Goal: Transaction & Acquisition: Purchase product/service

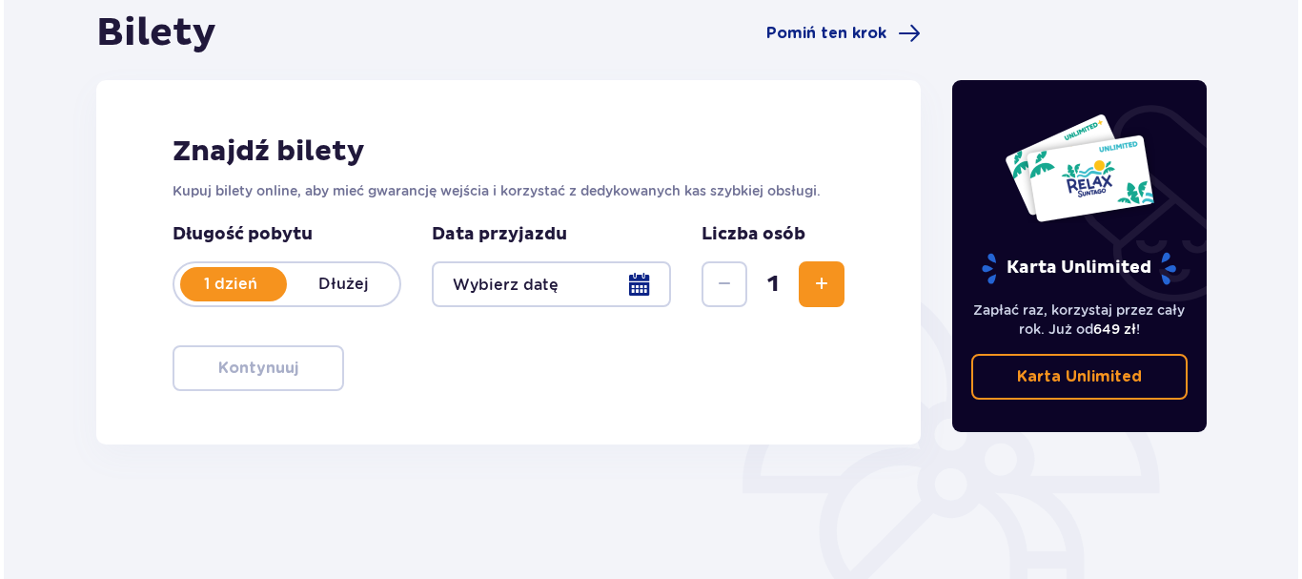
scroll to position [190, 0]
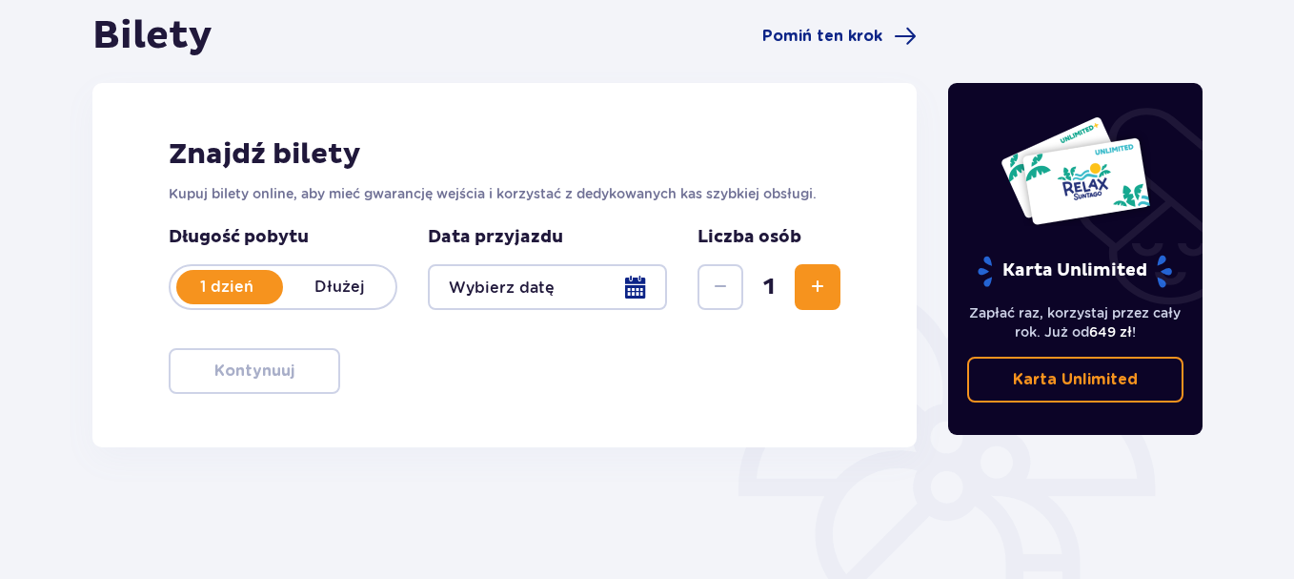
click at [631, 292] on div at bounding box center [547, 287] width 239 height 46
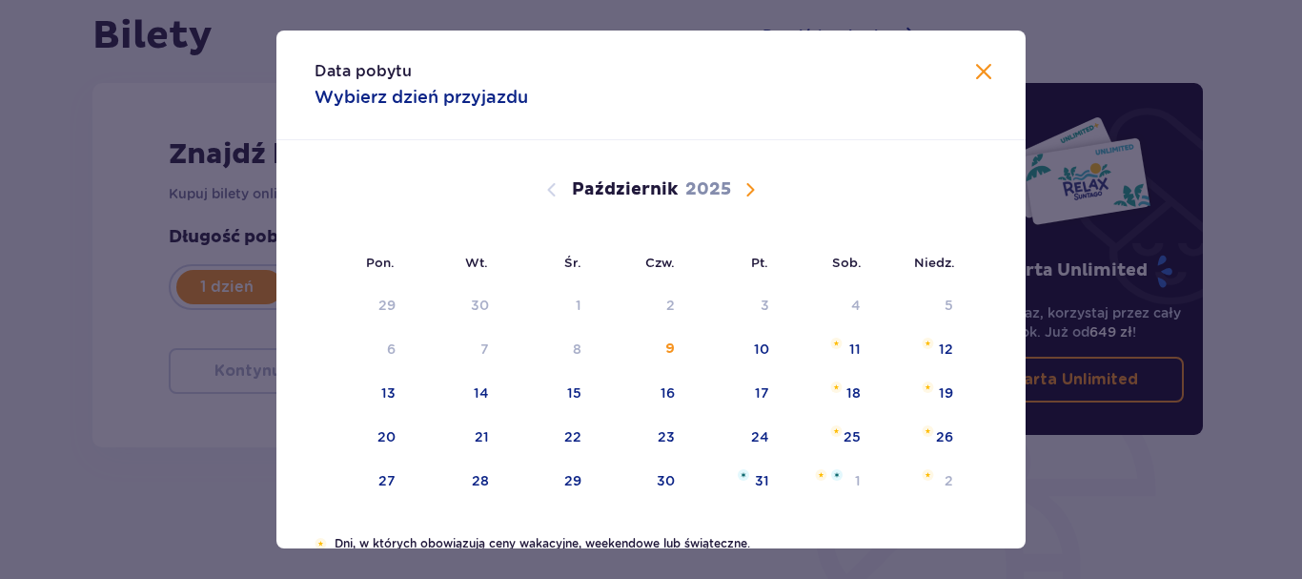
click at [746, 185] on span "Następny miesiąc" at bounding box center [750, 189] width 23 height 23
click at [748, 190] on span "Następny miesiąc" at bounding box center [750, 189] width 23 height 23
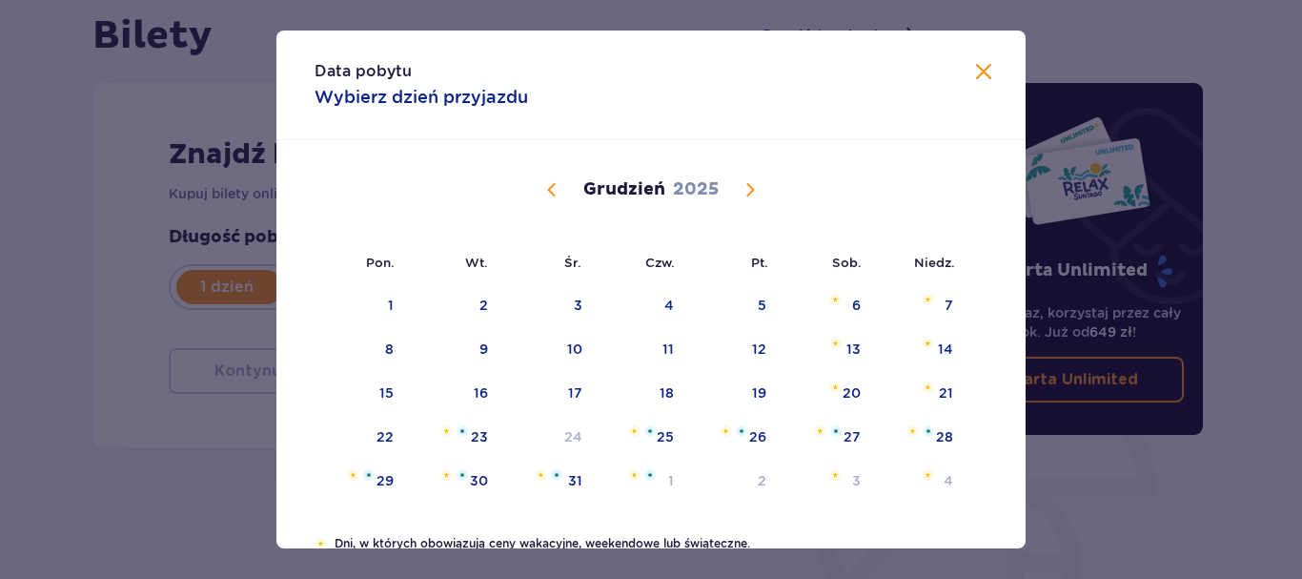
click at [540, 191] on span "Poprzedni miesiąc" at bounding box center [551, 189] width 23 height 23
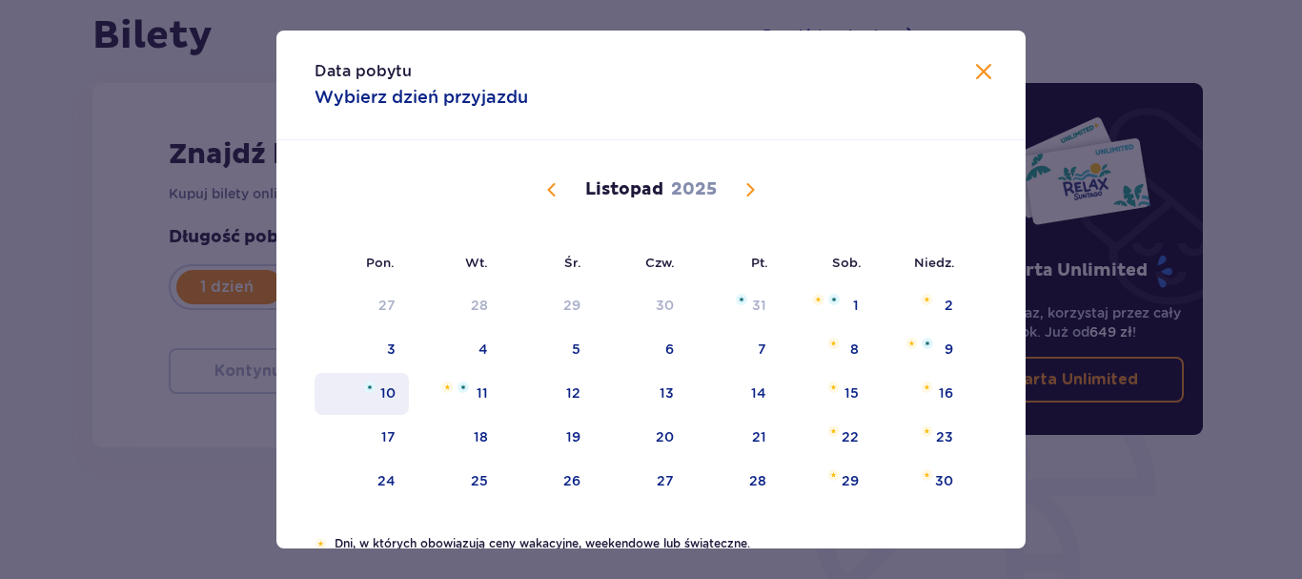
click at [392, 381] on div "10" at bounding box center [362, 394] width 94 height 42
type input "10.11.25"
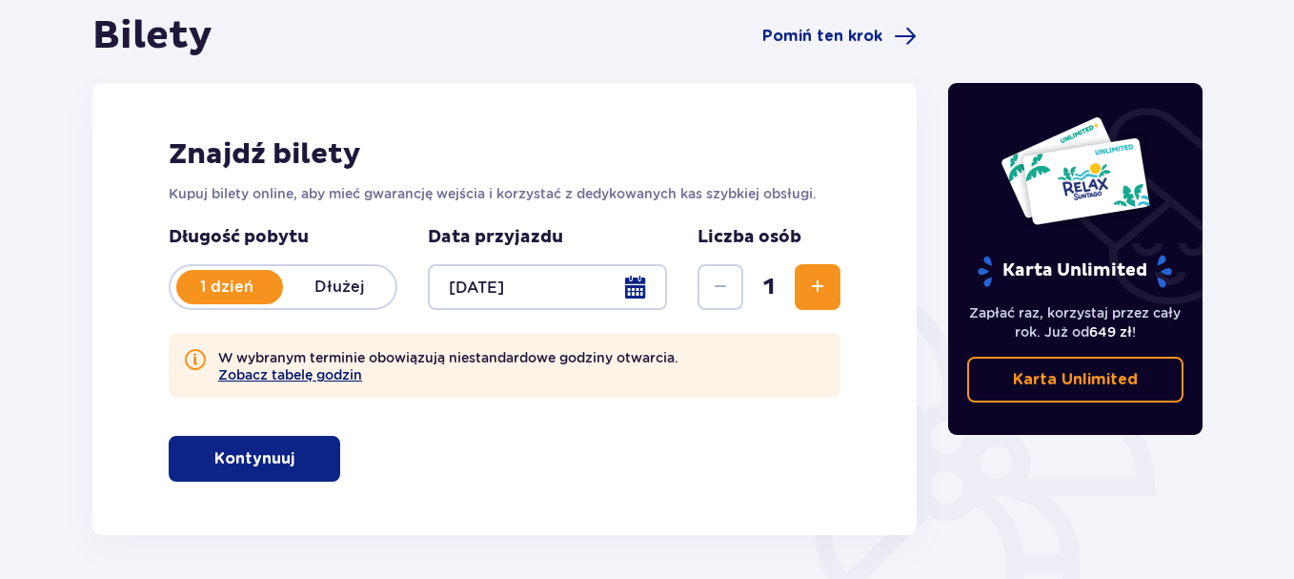
click at [311, 377] on button "Zobacz tabelę godzin" at bounding box center [290, 374] width 144 height 15
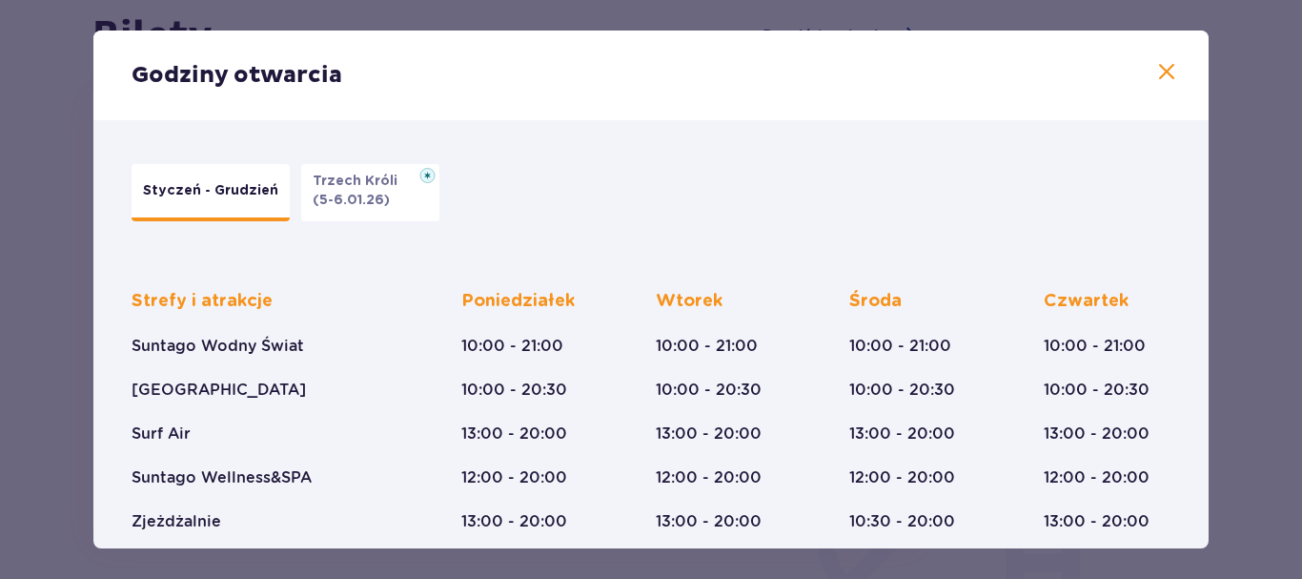
click at [1160, 71] on span at bounding box center [1166, 72] width 23 height 23
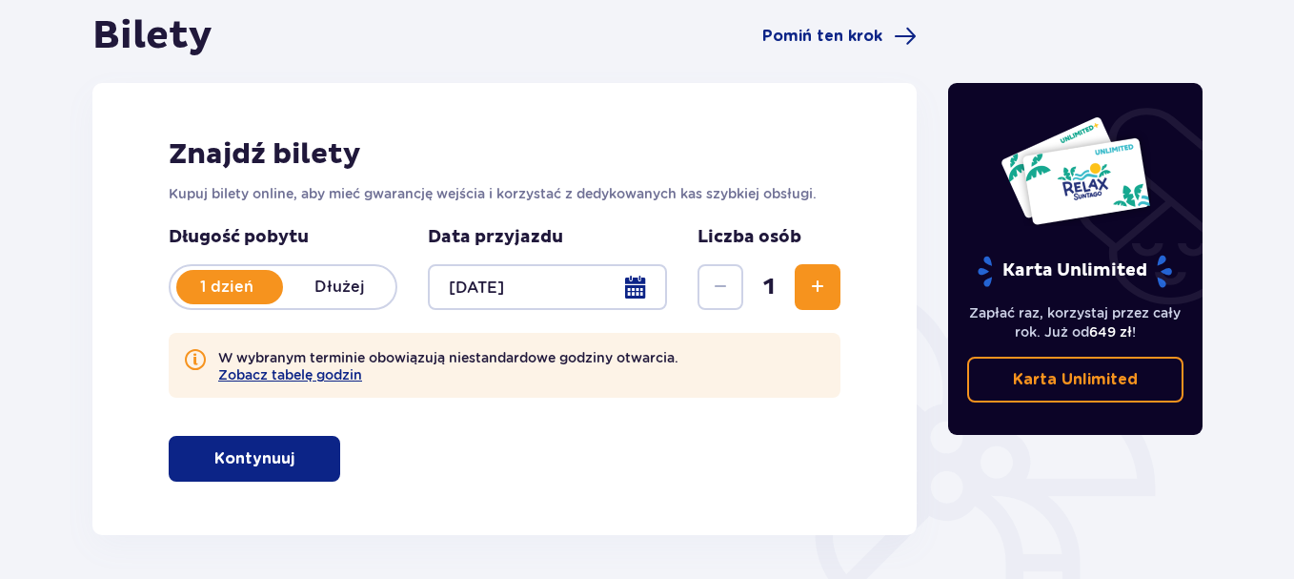
click at [817, 287] on span "Zwiększ" at bounding box center [817, 286] width 23 height 23
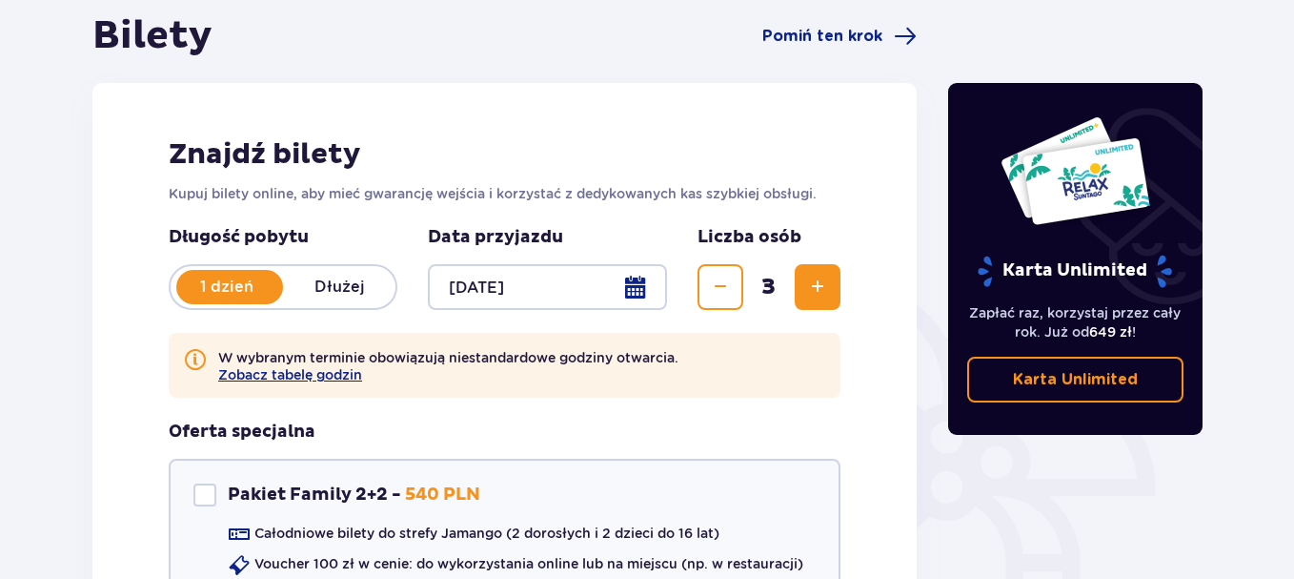
click at [245, 292] on p "1 dzień" at bounding box center [227, 286] width 112 height 21
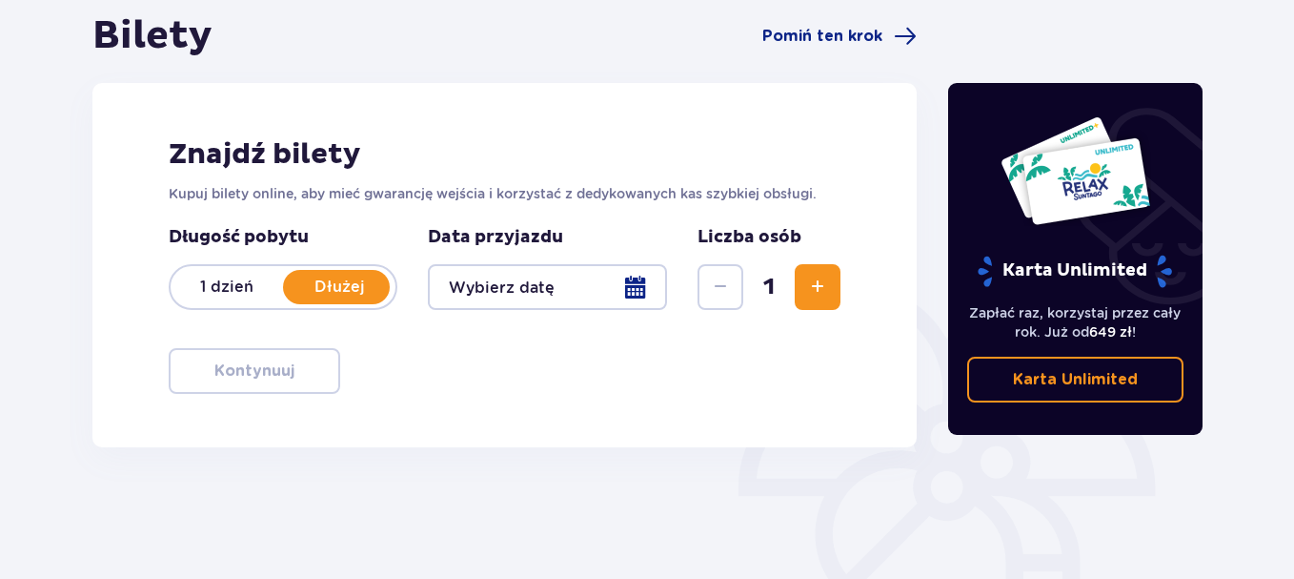
click at [245, 292] on p "1 dzień" at bounding box center [227, 286] width 112 height 21
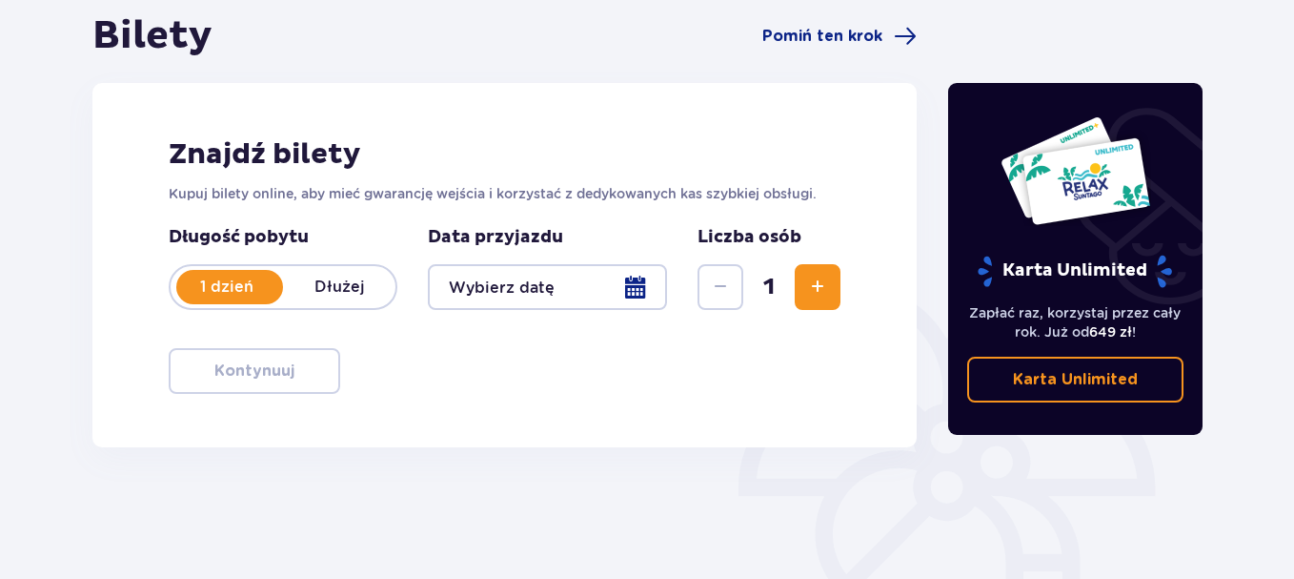
click at [832, 293] on button "Zwiększ" at bounding box center [818, 287] width 46 height 46
click at [643, 286] on div at bounding box center [547, 287] width 239 height 46
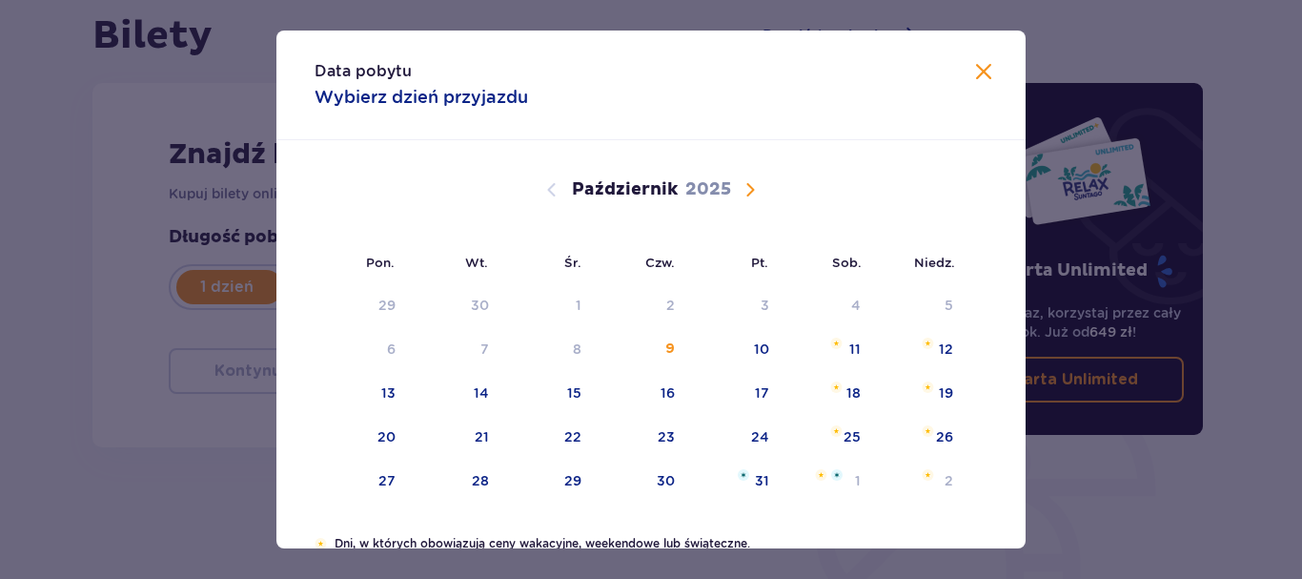
click at [745, 192] on span "Następny miesiąc" at bounding box center [750, 189] width 23 height 23
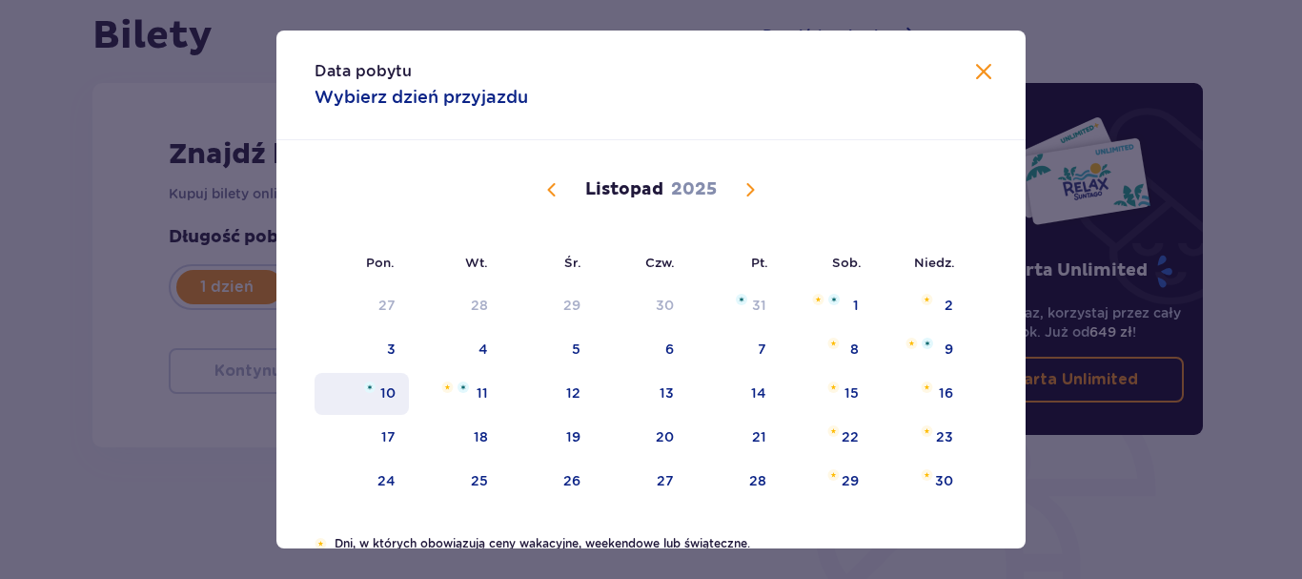
click at [386, 402] on div "10" at bounding box center [362, 394] width 94 height 42
type input "10.11.25"
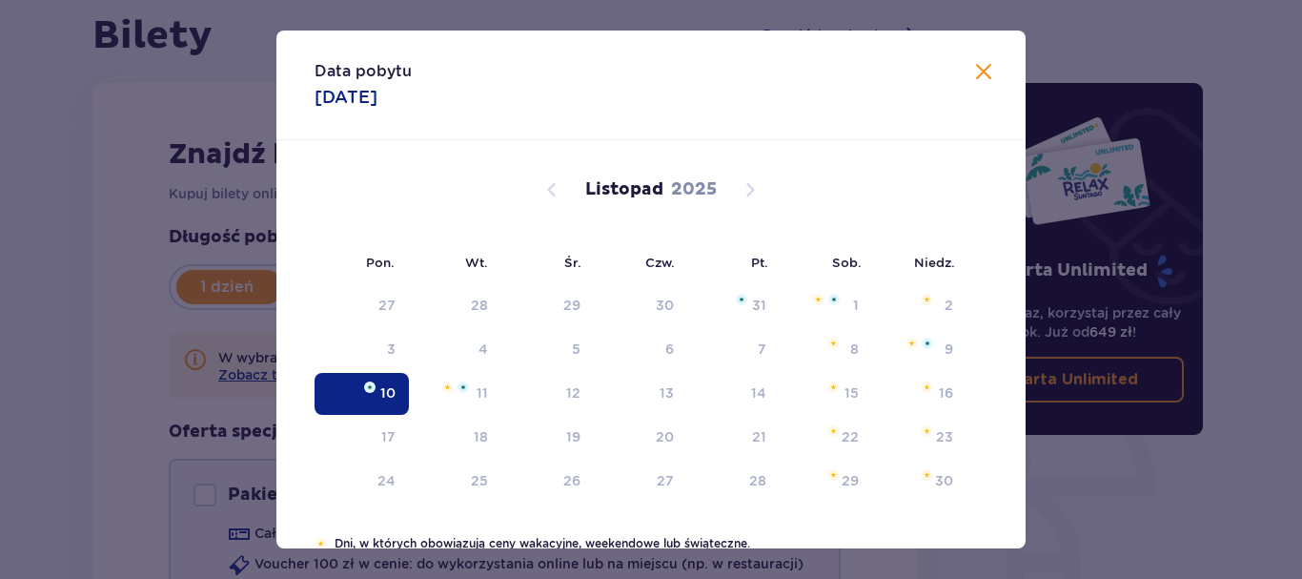
click at [978, 71] on div "Karta Unlimited Zapłać raz, korzystaj przez cały rok. Już od 649 zł ! Karta Unl…" at bounding box center [1076, 388] width 286 height 753
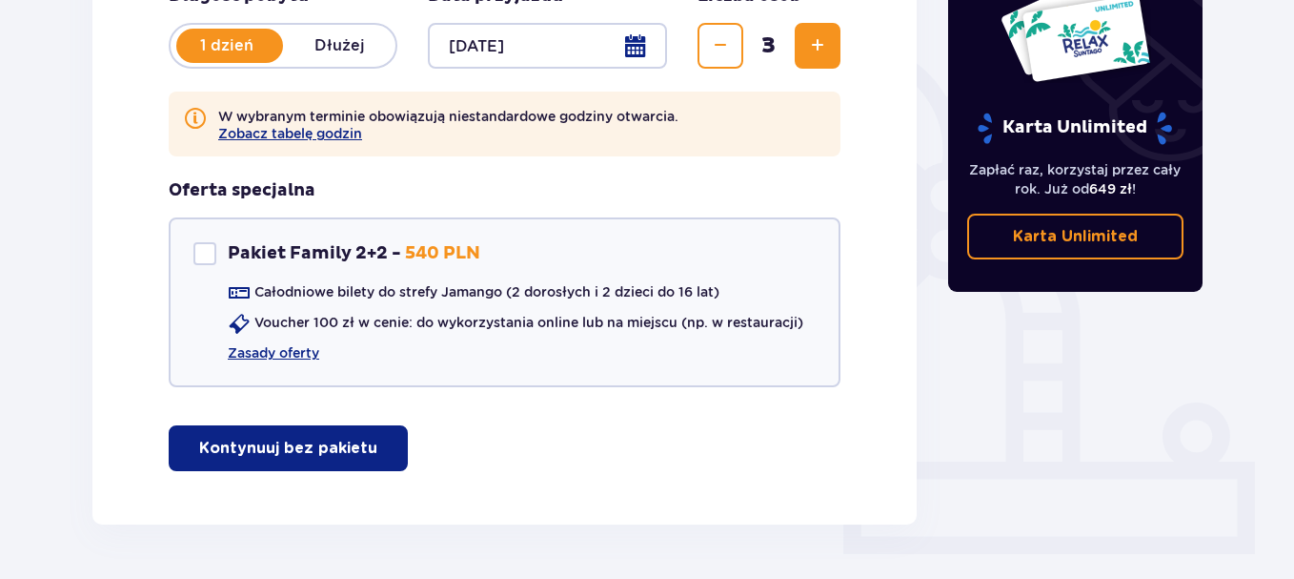
scroll to position [435, 0]
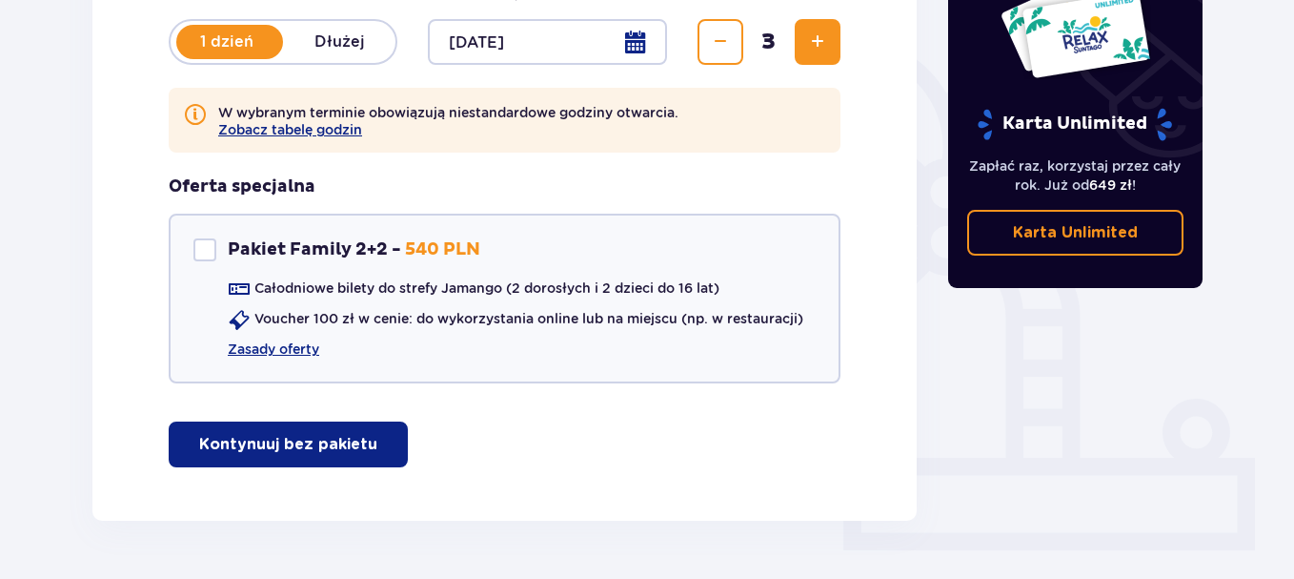
click at [350, 445] on p "Kontynuuj bez pakietu" at bounding box center [288, 444] width 178 height 21
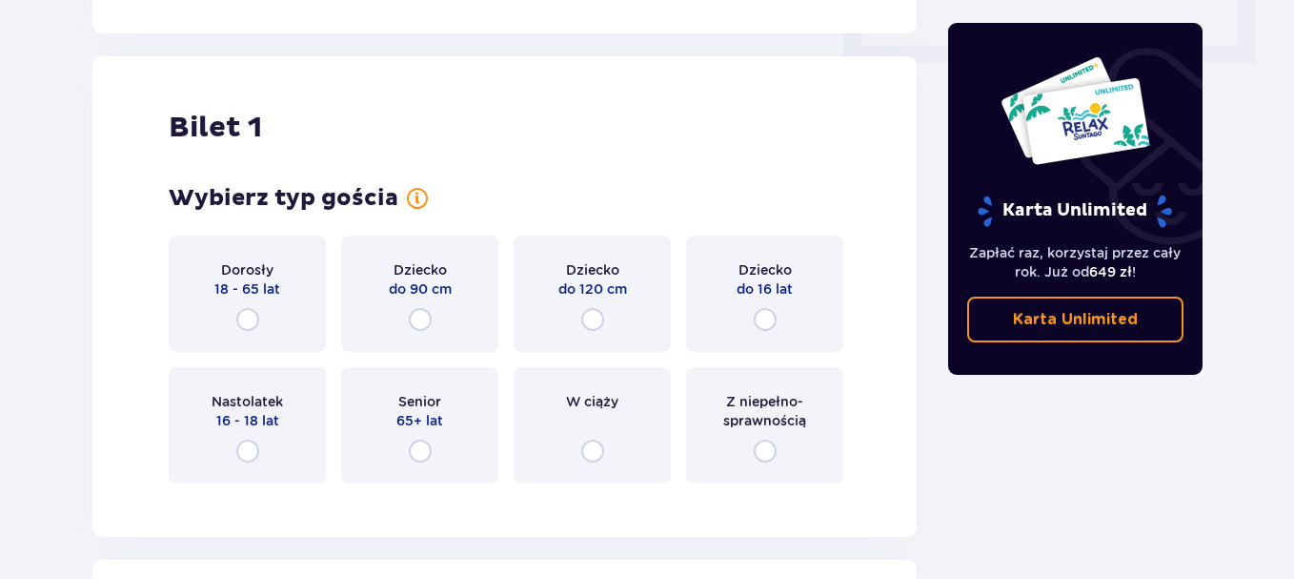
scroll to position [955, 0]
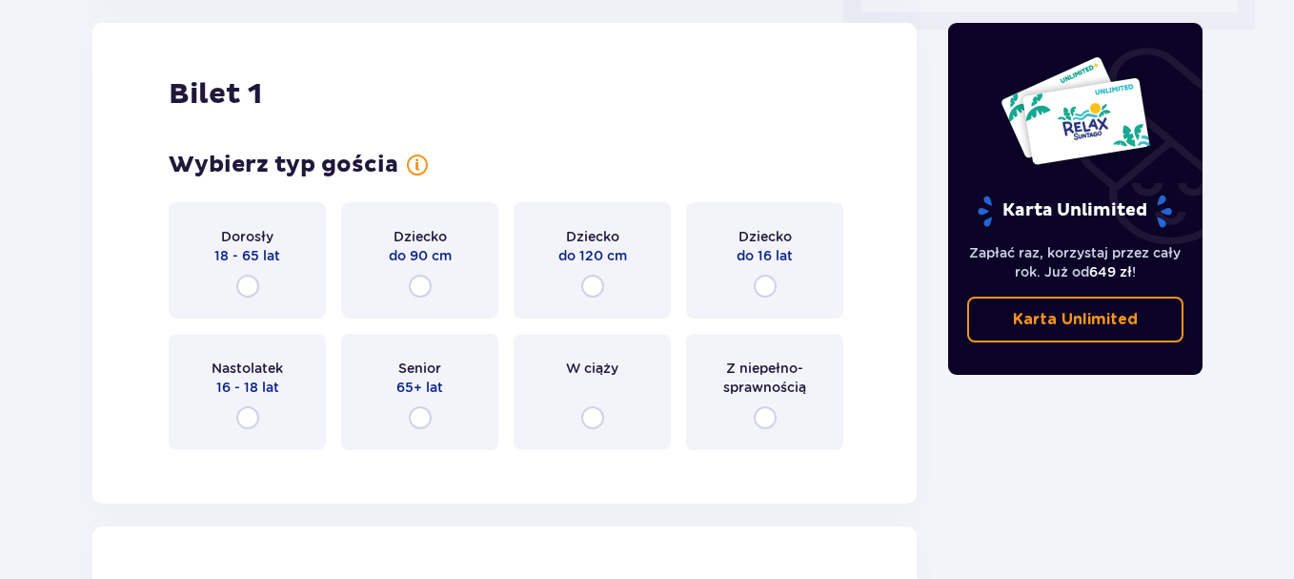
click at [765, 286] on input "radio" at bounding box center [765, 286] width 23 height 23
radio input "true"
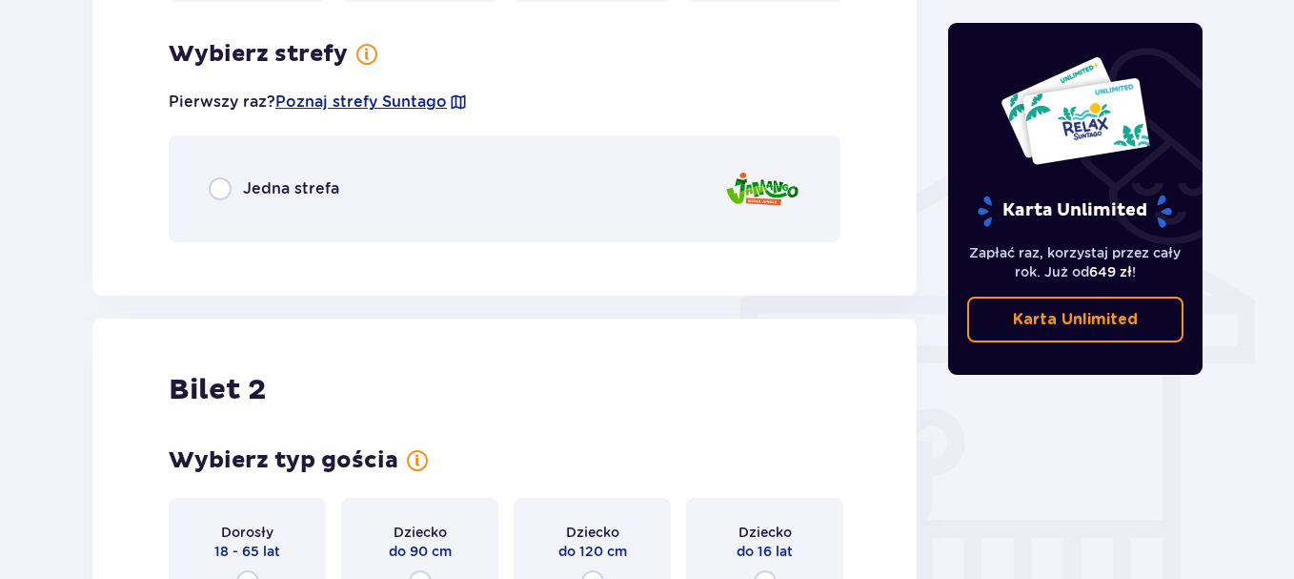
scroll to position [1420, 0]
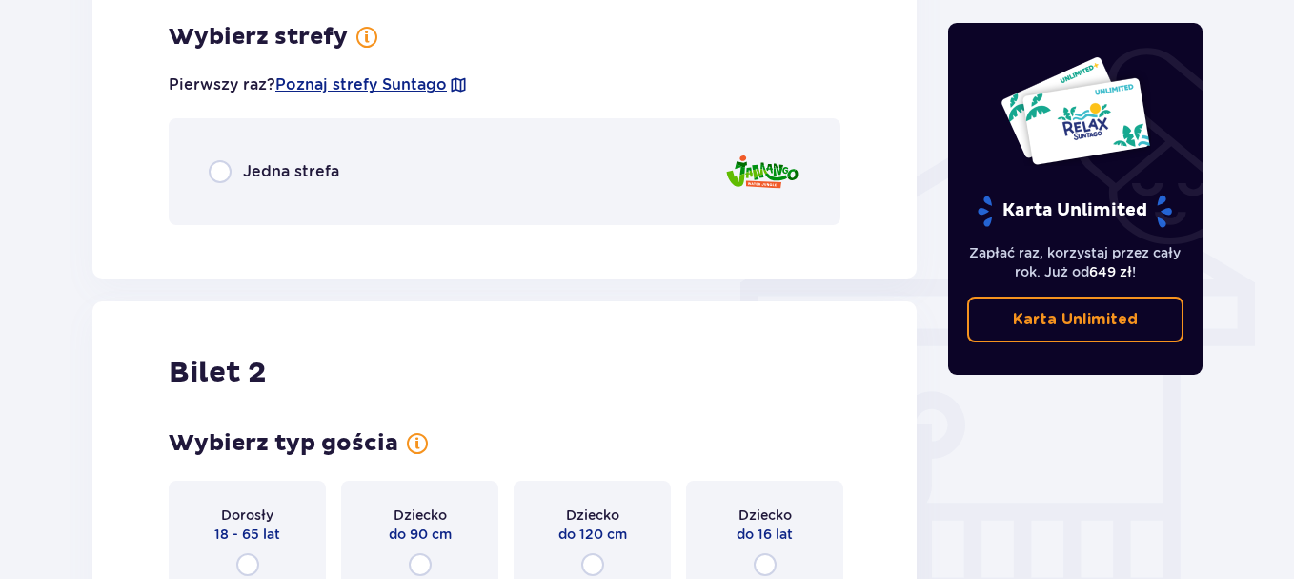
click at [214, 167] on input "radio" at bounding box center [220, 171] width 23 height 23
radio input "true"
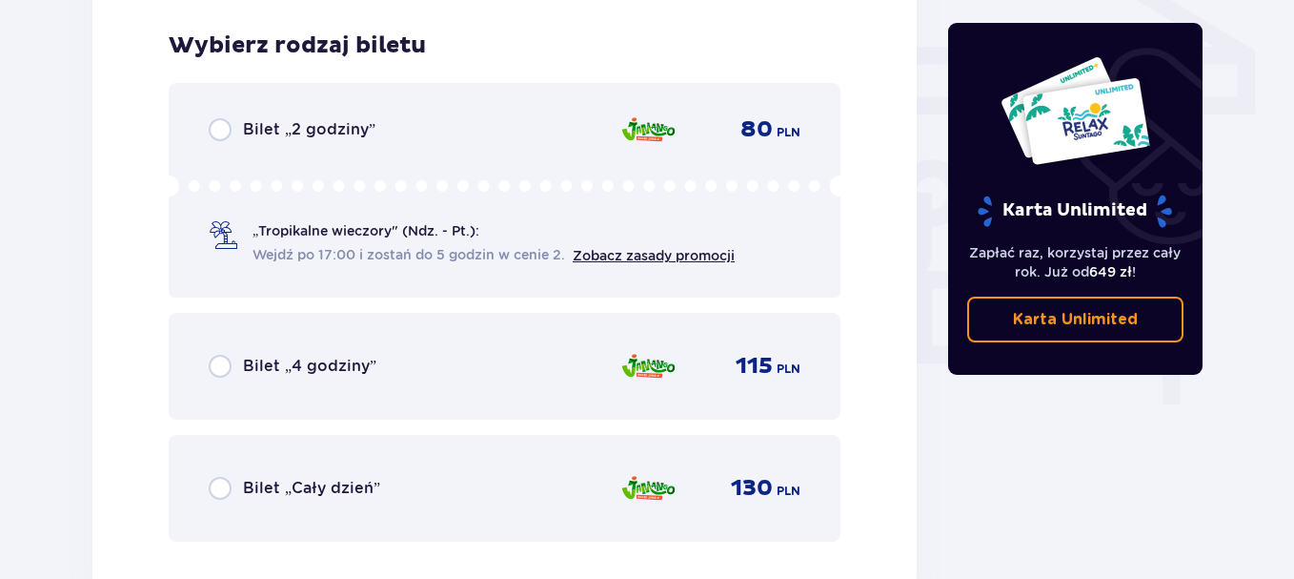
scroll to position [1661, 0]
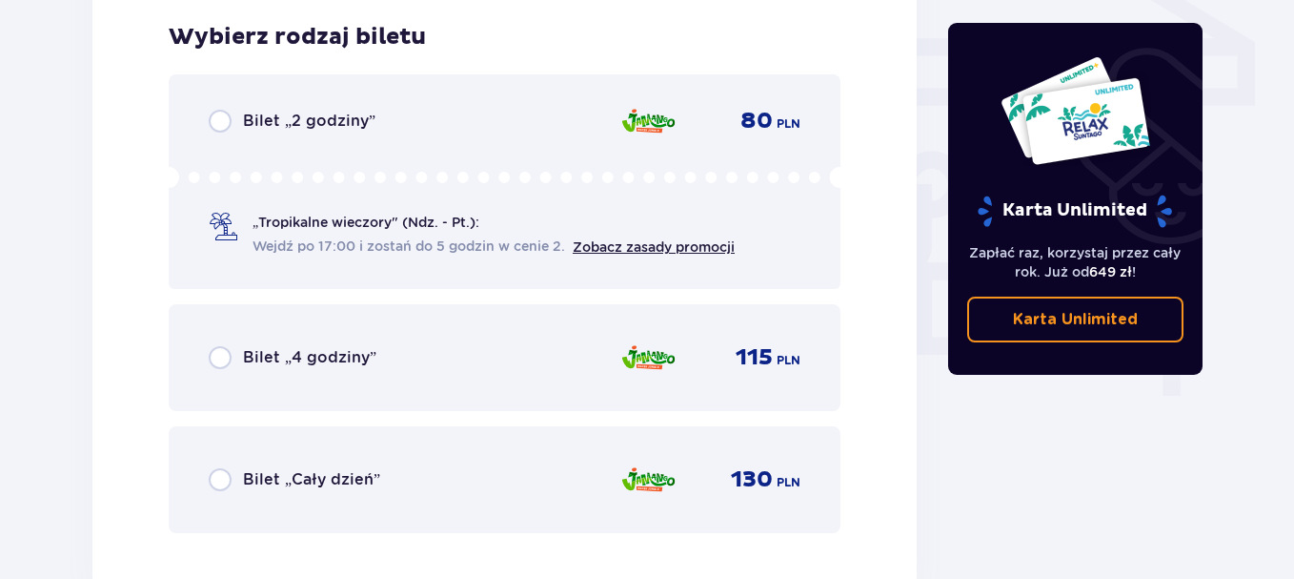
click at [651, 255] on span "Zobacz zasady promocji" at bounding box center [654, 246] width 162 height 19
click at [650, 246] on link "Zobacz zasady promocji" at bounding box center [654, 246] width 162 height 15
click at [223, 120] on input "radio" at bounding box center [220, 121] width 23 height 23
radio input "true"
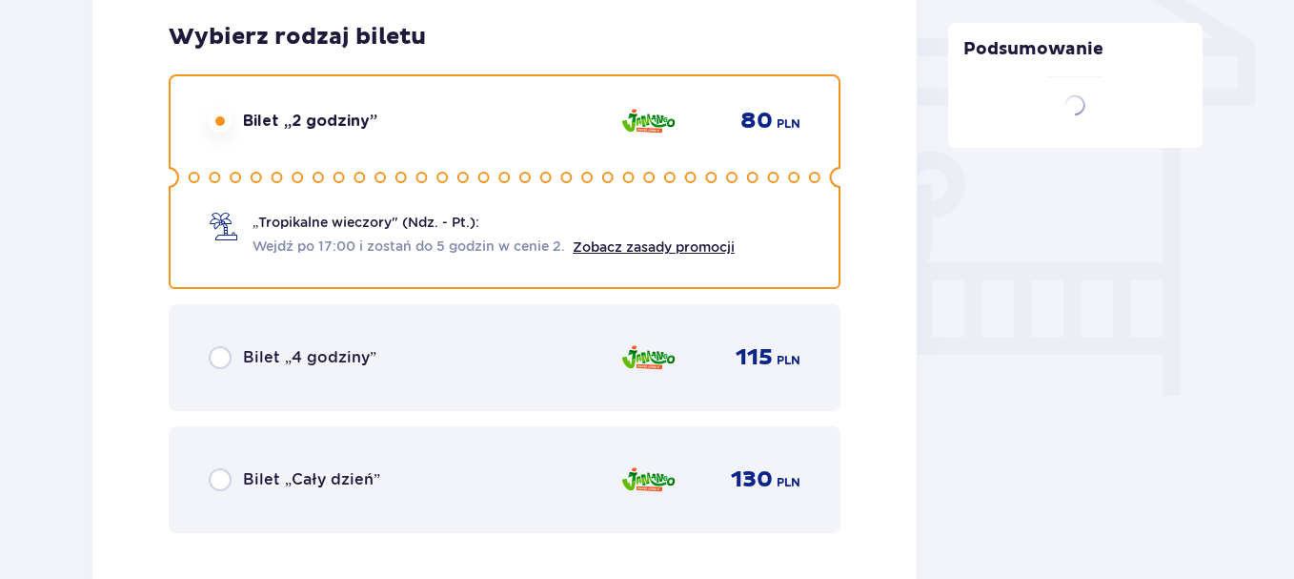
scroll to position [2247, 0]
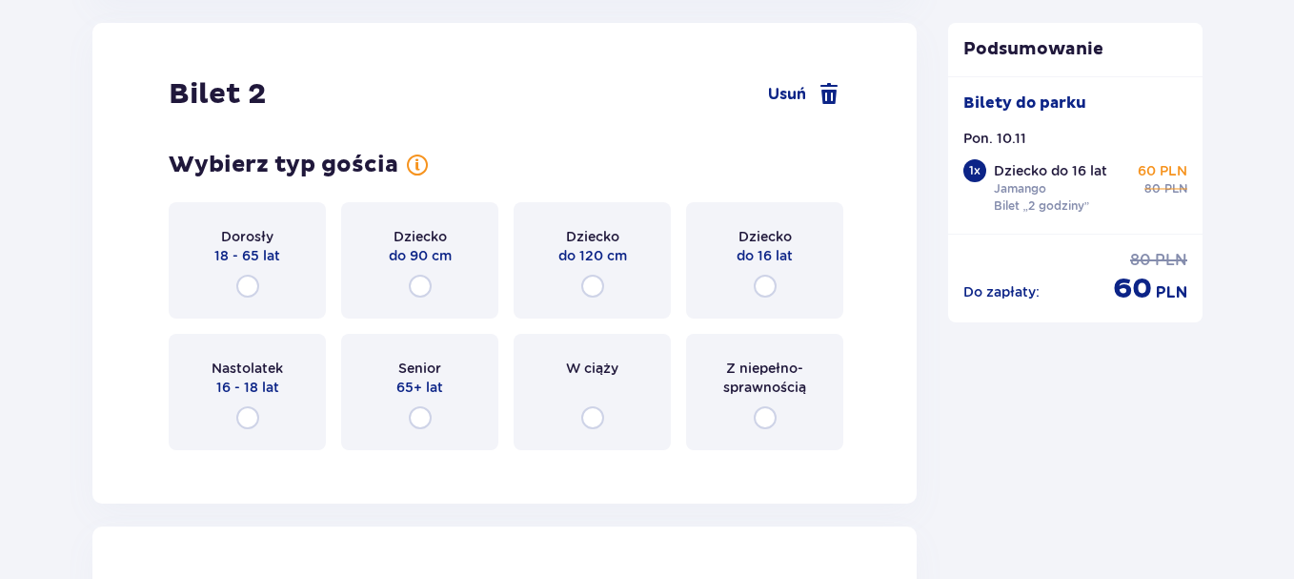
click at [762, 287] on input "radio" at bounding box center [765, 286] width 23 height 23
radio input "true"
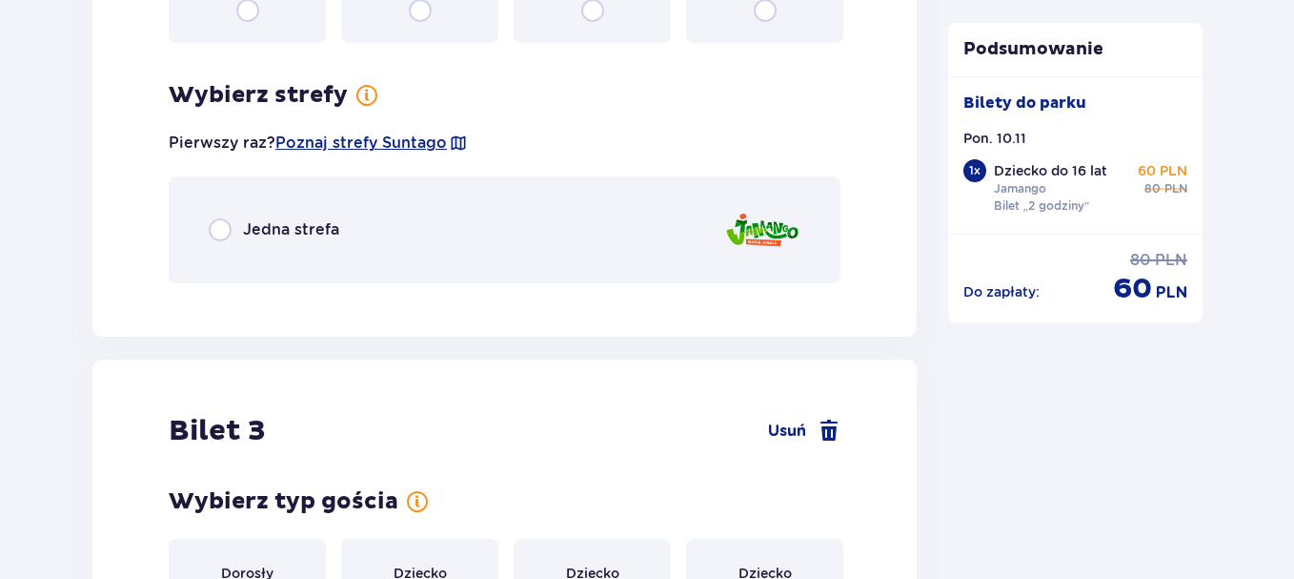
scroll to position [2712, 0]
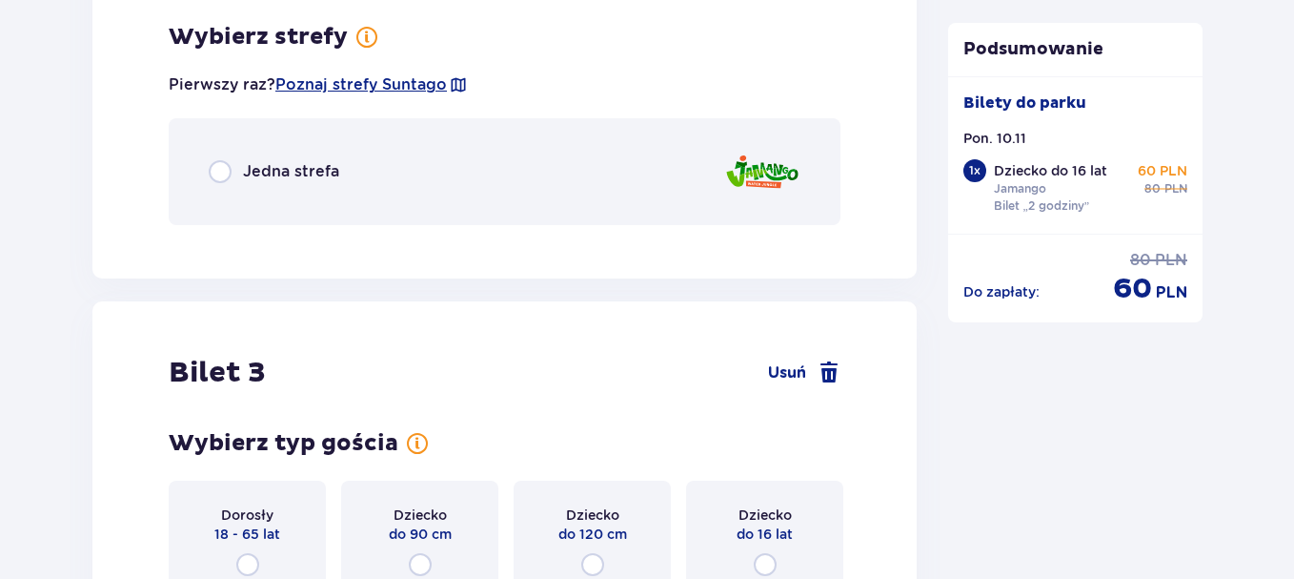
click at [219, 170] on input "radio" at bounding box center [220, 171] width 23 height 23
radio input "true"
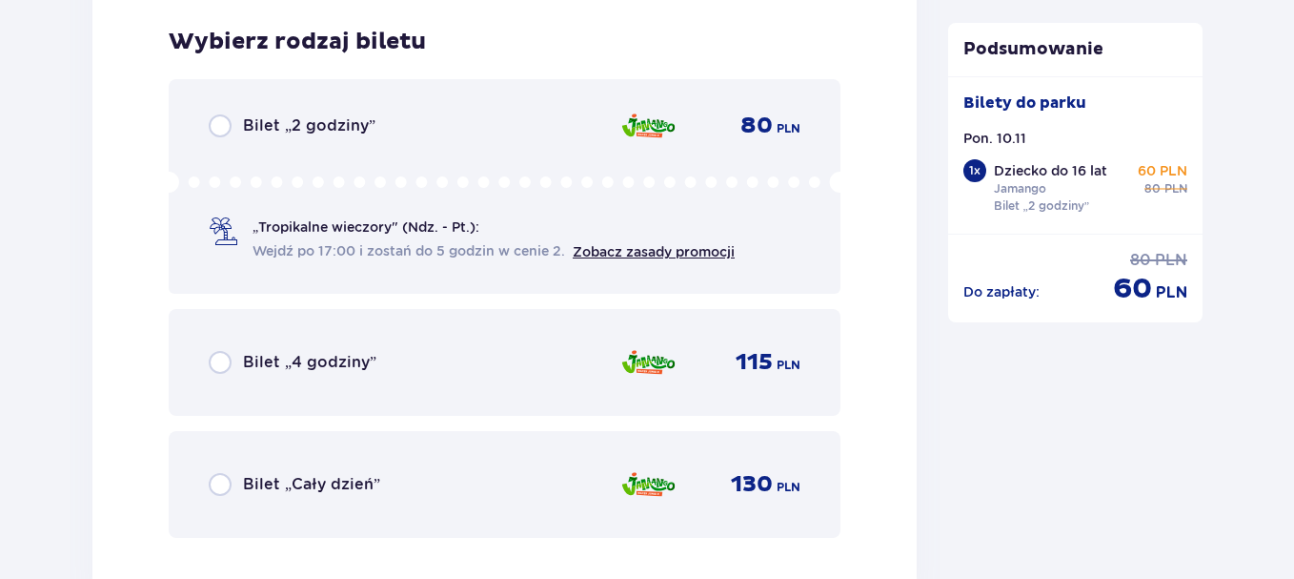
scroll to position [2952, 0]
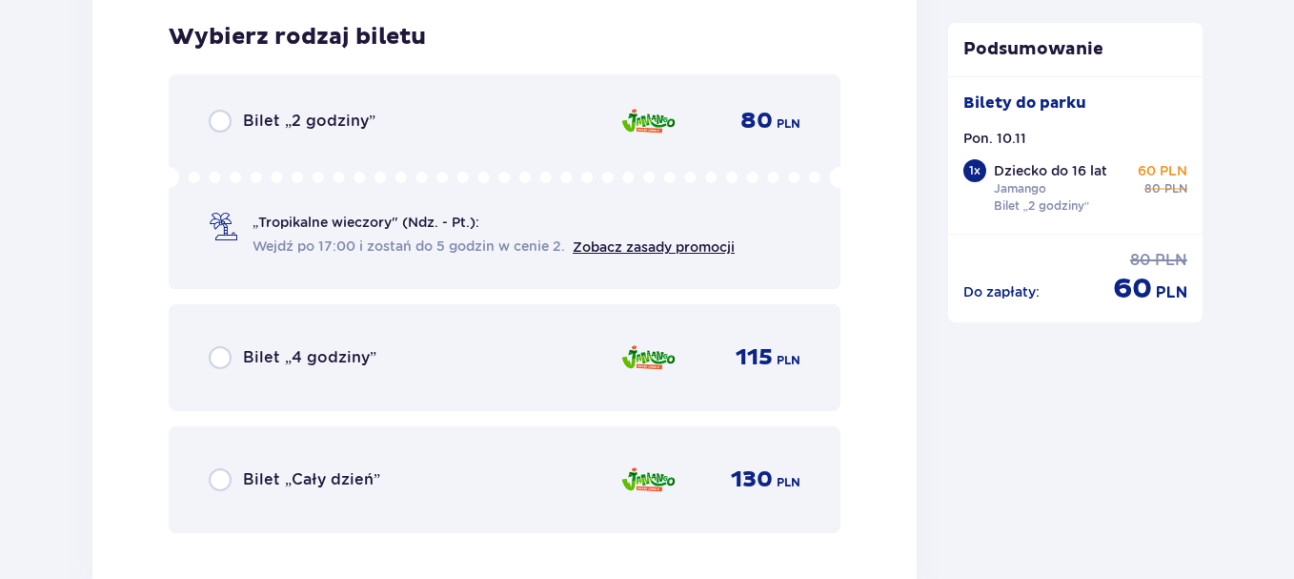
click at [218, 115] on input "radio" at bounding box center [220, 121] width 23 height 23
radio input "true"
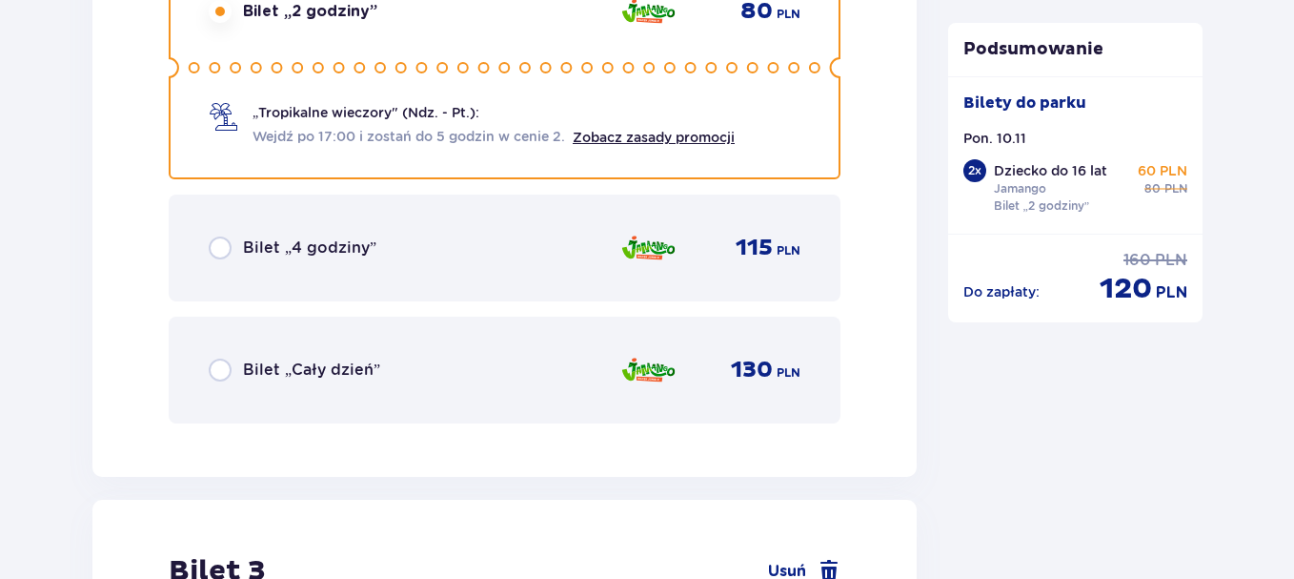
scroll to position [3538, 0]
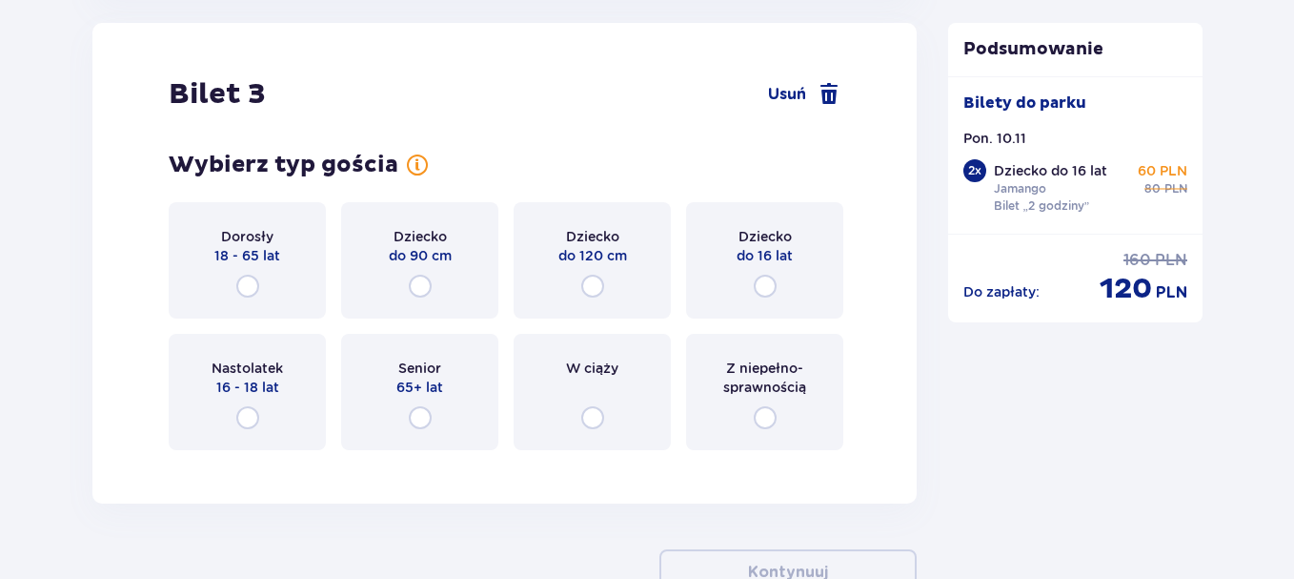
click at [252, 289] on input "radio" at bounding box center [247, 286] width 23 height 23
radio input "true"
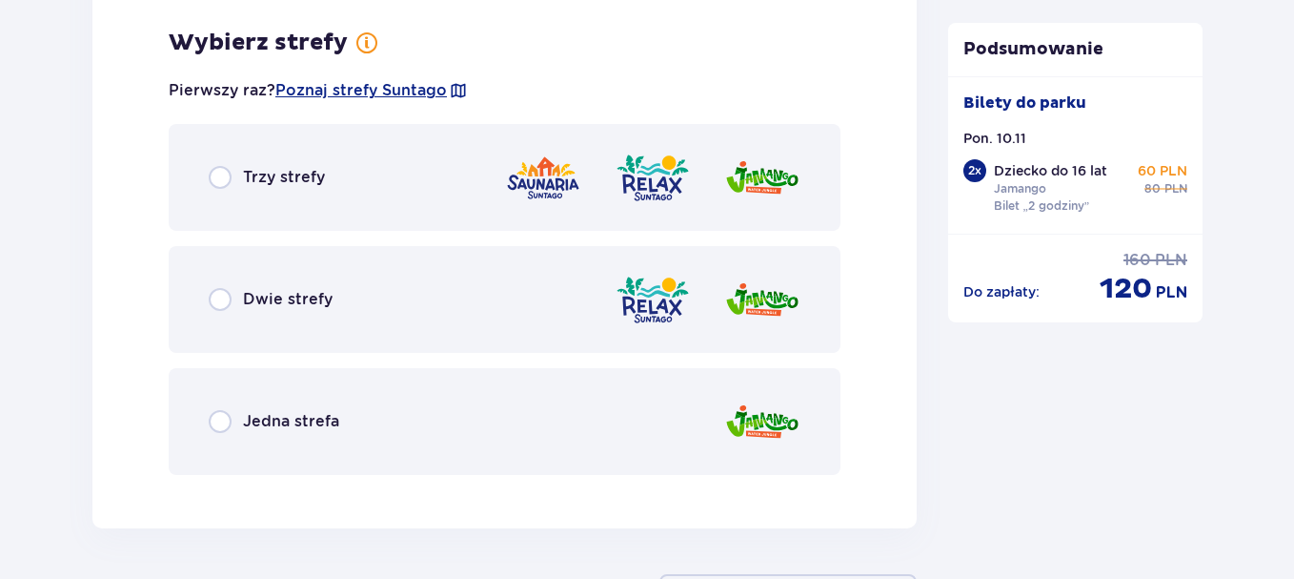
scroll to position [4004, 0]
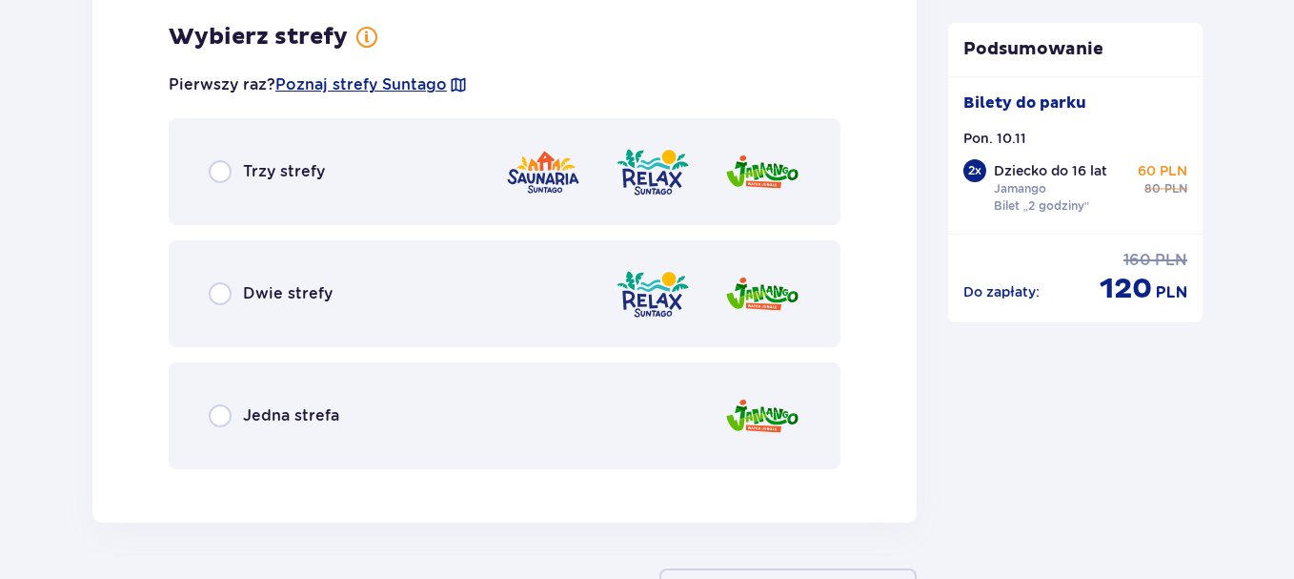
click at [211, 294] on input "radio" at bounding box center [220, 293] width 23 height 23
radio input "true"
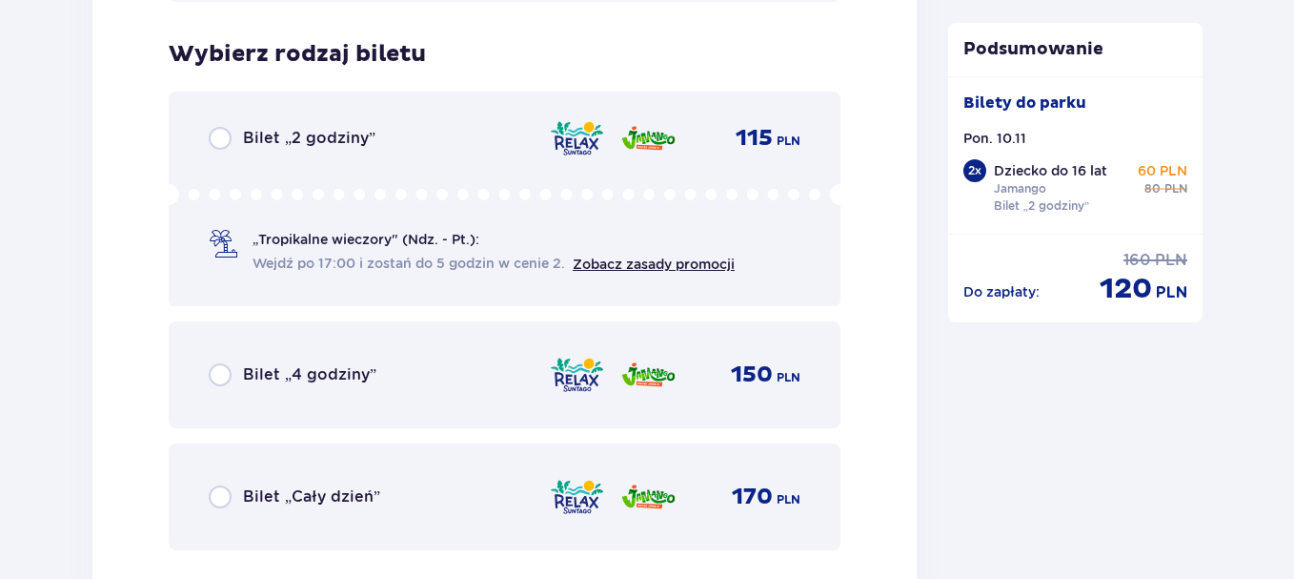
scroll to position [4488, 0]
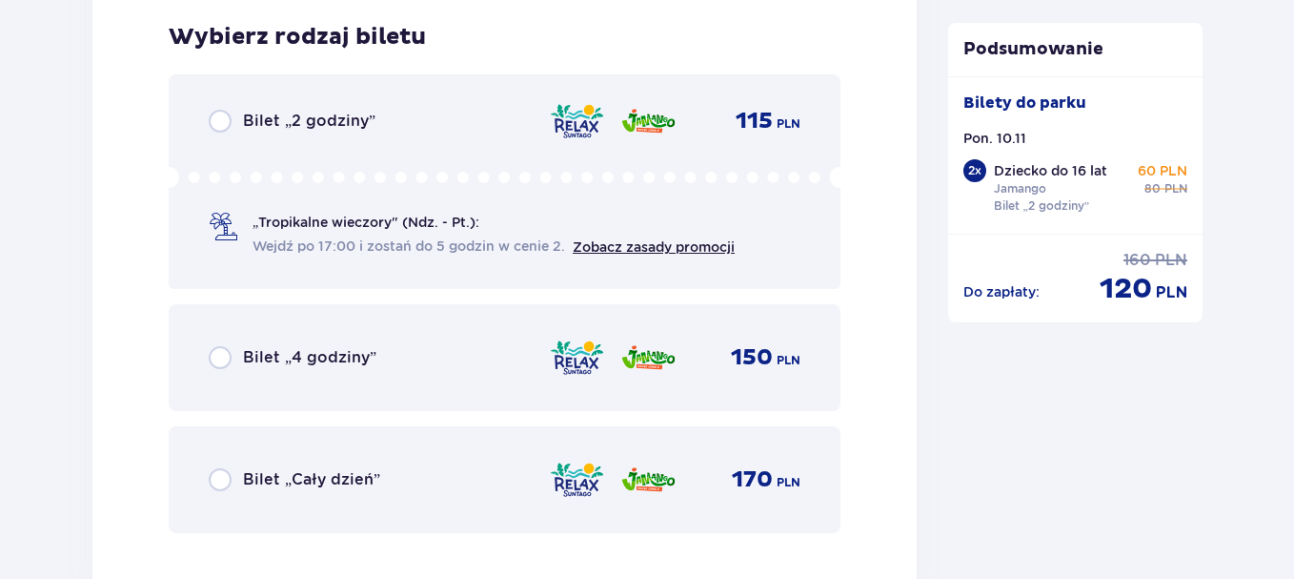
click at [221, 122] on input "radio" at bounding box center [220, 121] width 23 height 23
radio input "true"
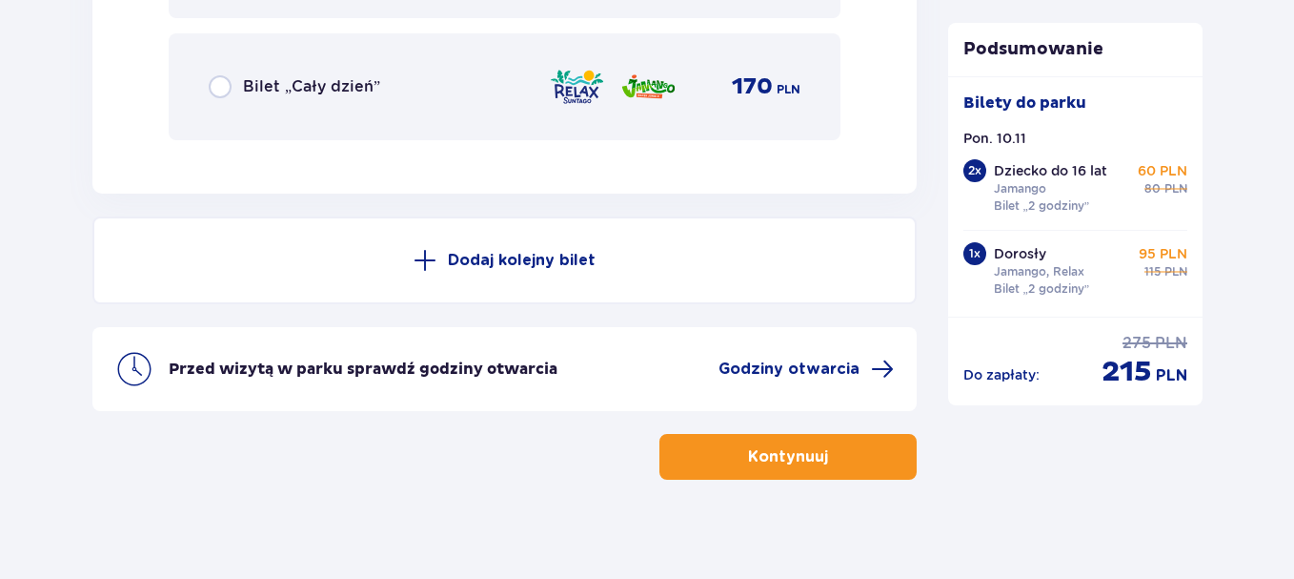
scroll to position [4896, 0]
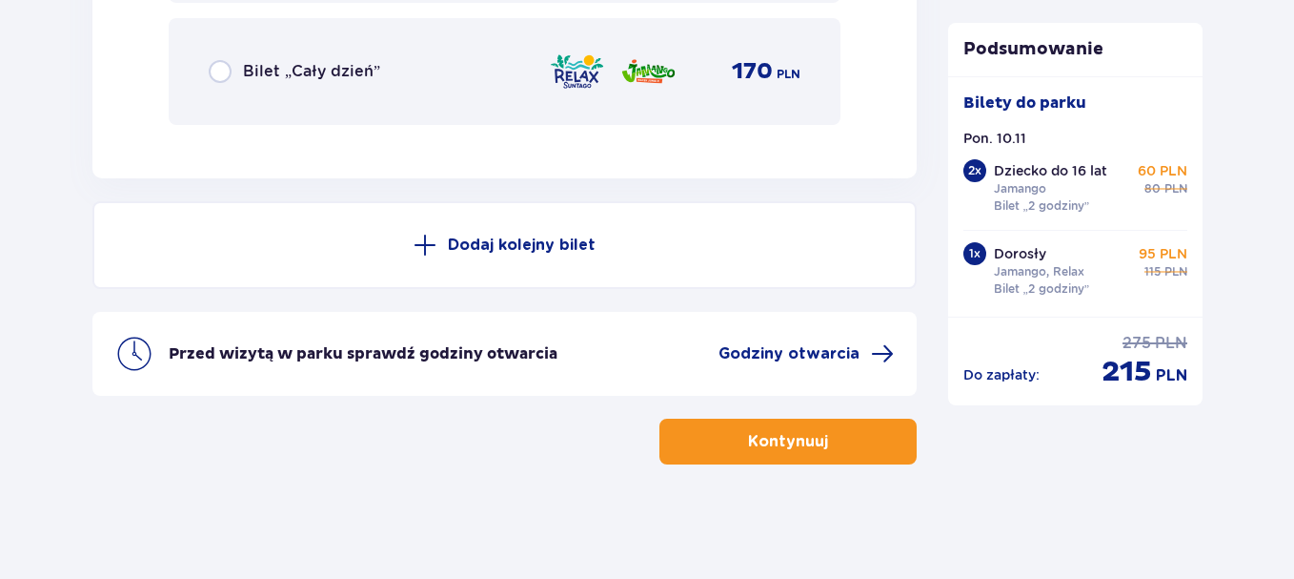
click at [785, 447] on p "Kontynuuj" at bounding box center [788, 441] width 80 height 21
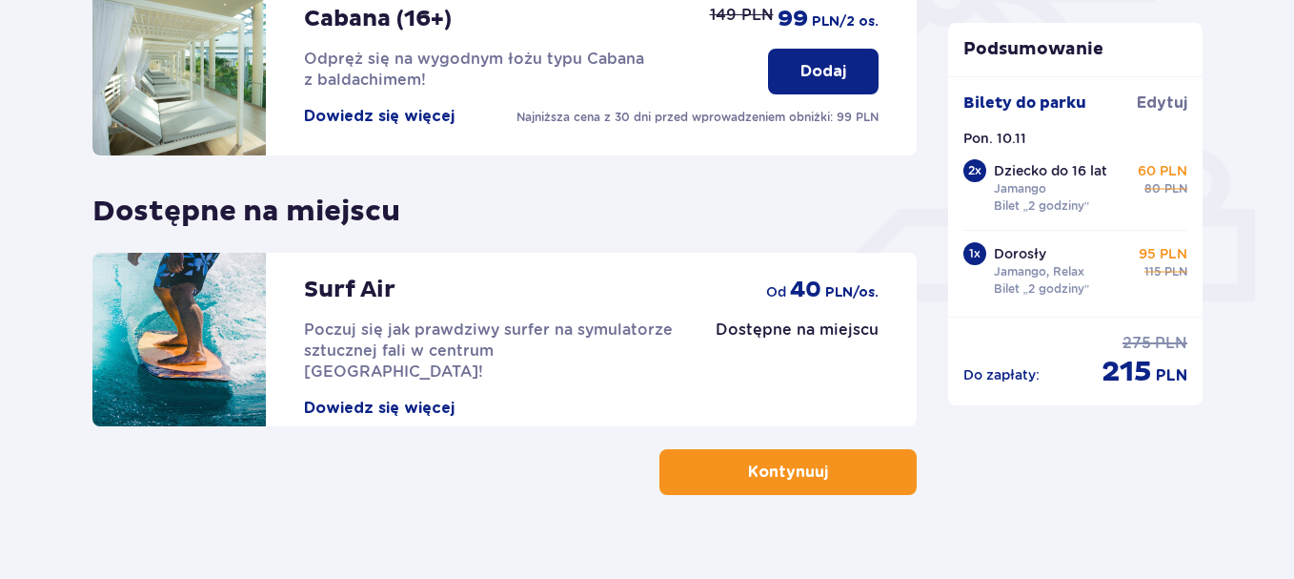
scroll to position [714, 0]
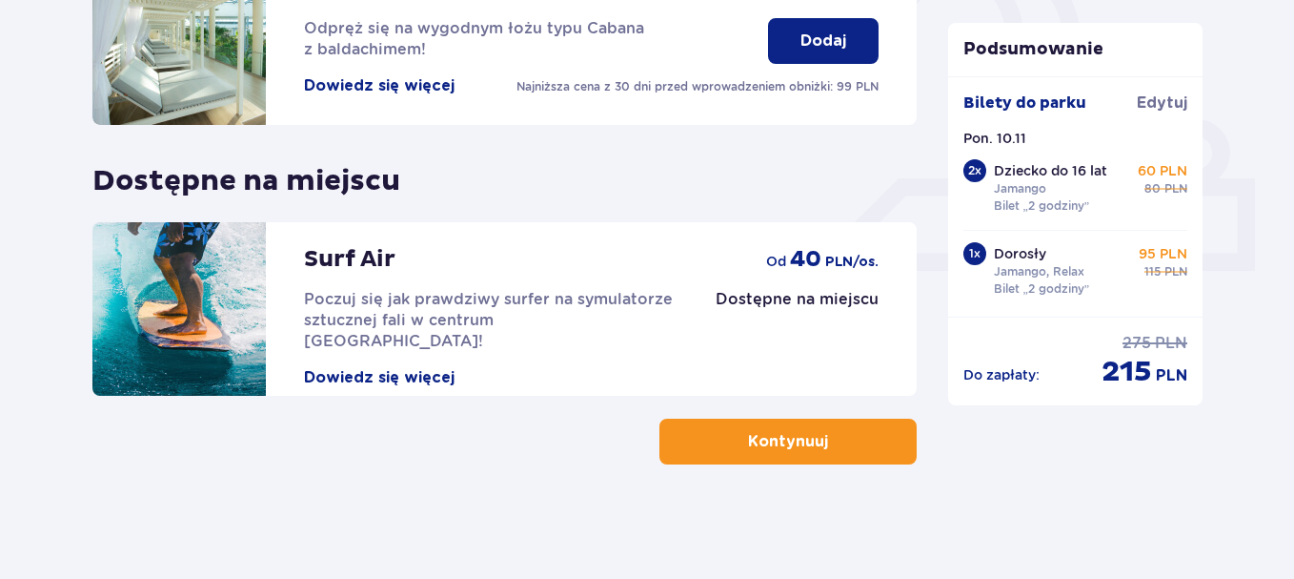
click at [862, 447] on button "Kontynuuj" at bounding box center [788, 441] width 257 height 46
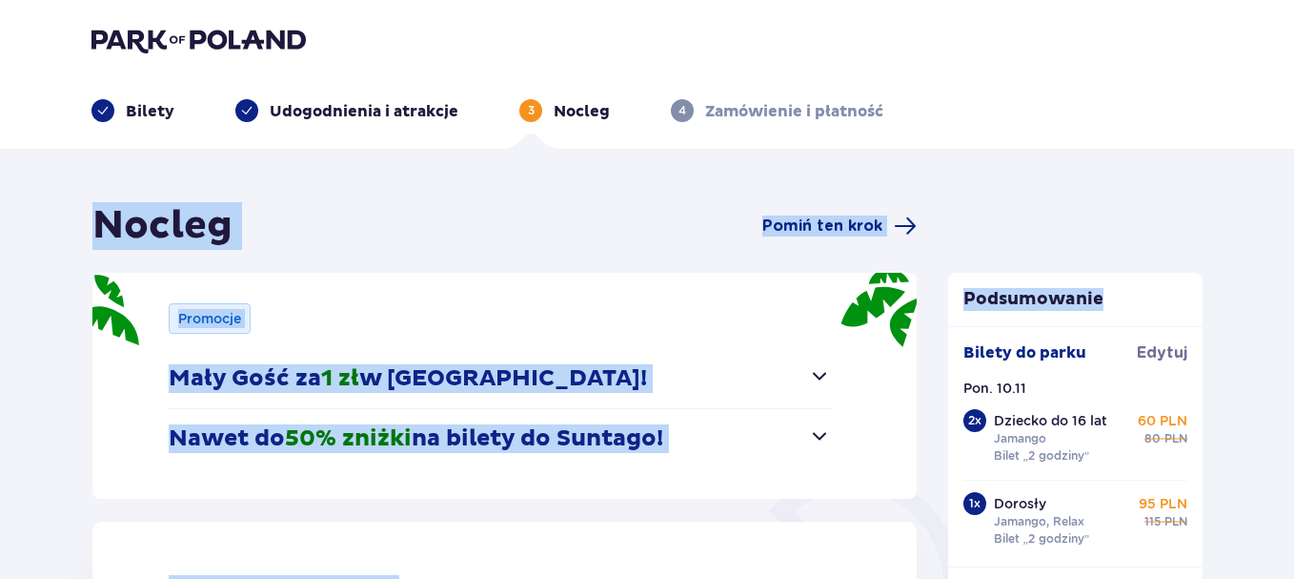
drag, startPoint x: 1294, startPoint y: 119, endPoint x: 1301, endPoint y: 232, distance: 112.7
click at [1294, 232] on html "Bilety Udogodnienia i atrakcje 3 Nocleg 4 Zamówienie i płatność Nocleg Pomiń te…" at bounding box center [647, 289] width 1294 height 579
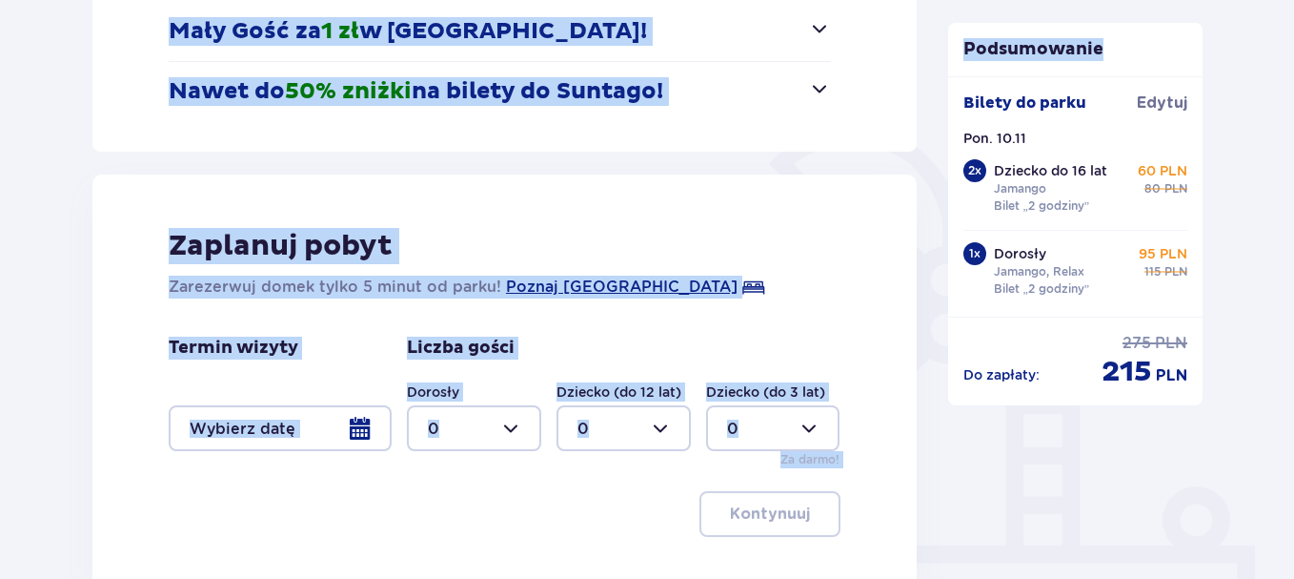
scroll to position [349, 0]
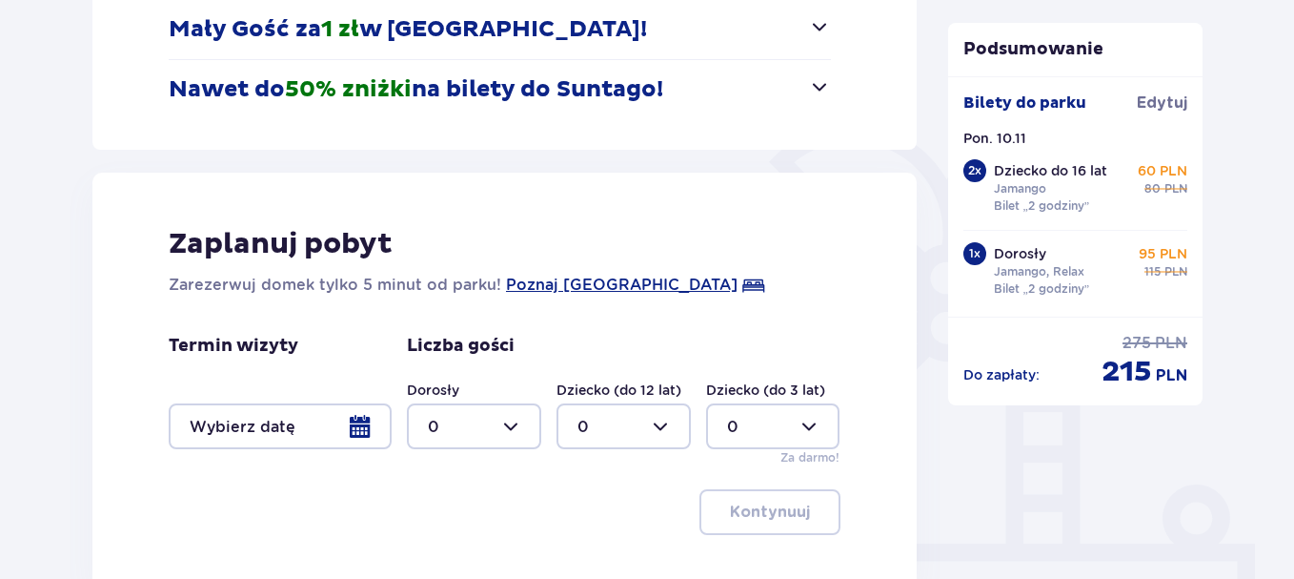
click at [1101, 514] on div "Podsumowanie Dodano bilet do zamówienia Bilety do parku Edytuj Pon. 10.11 2 x D…" at bounding box center [1076, 255] width 286 height 804
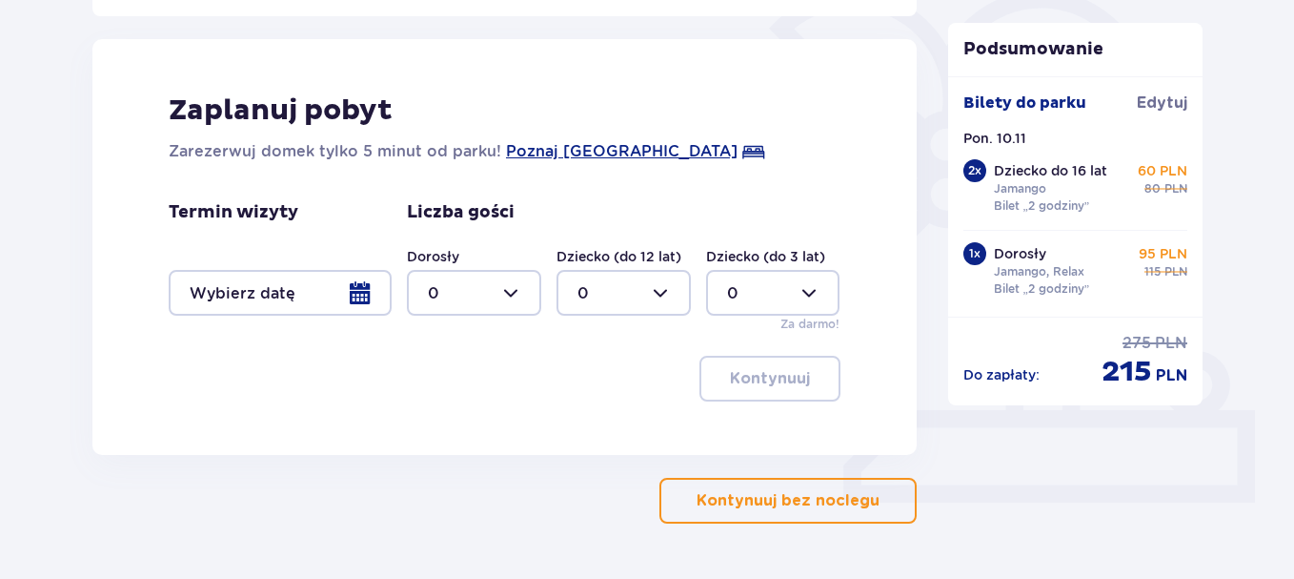
scroll to position [541, 0]
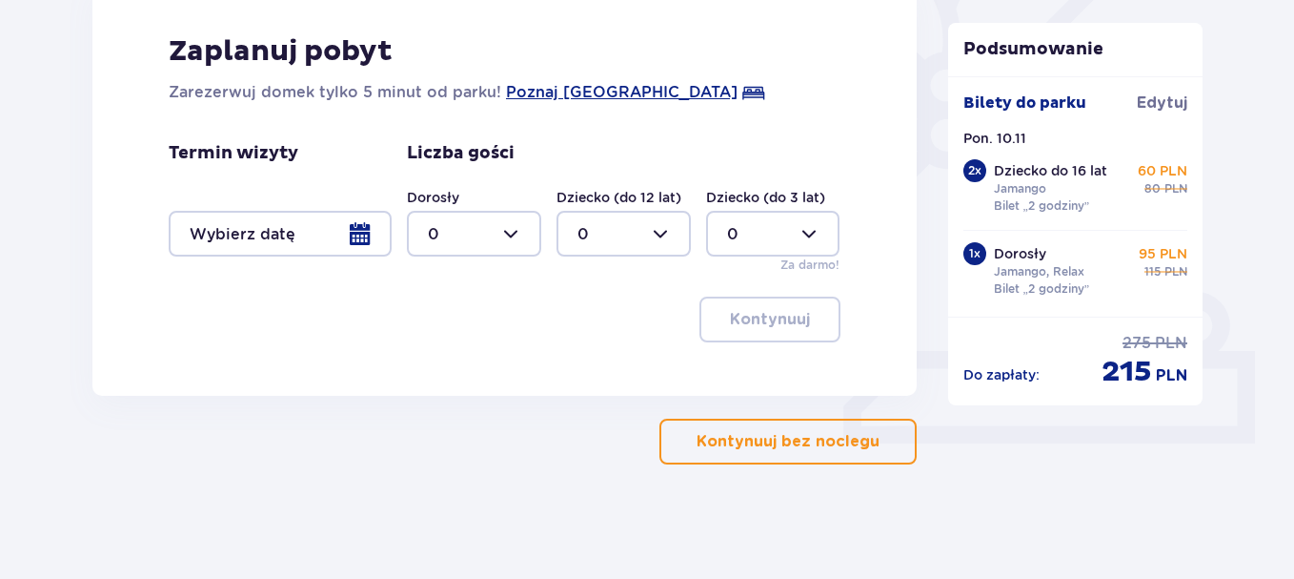
click at [846, 430] on button "Kontynuuj bez noclegu" at bounding box center [788, 441] width 257 height 46
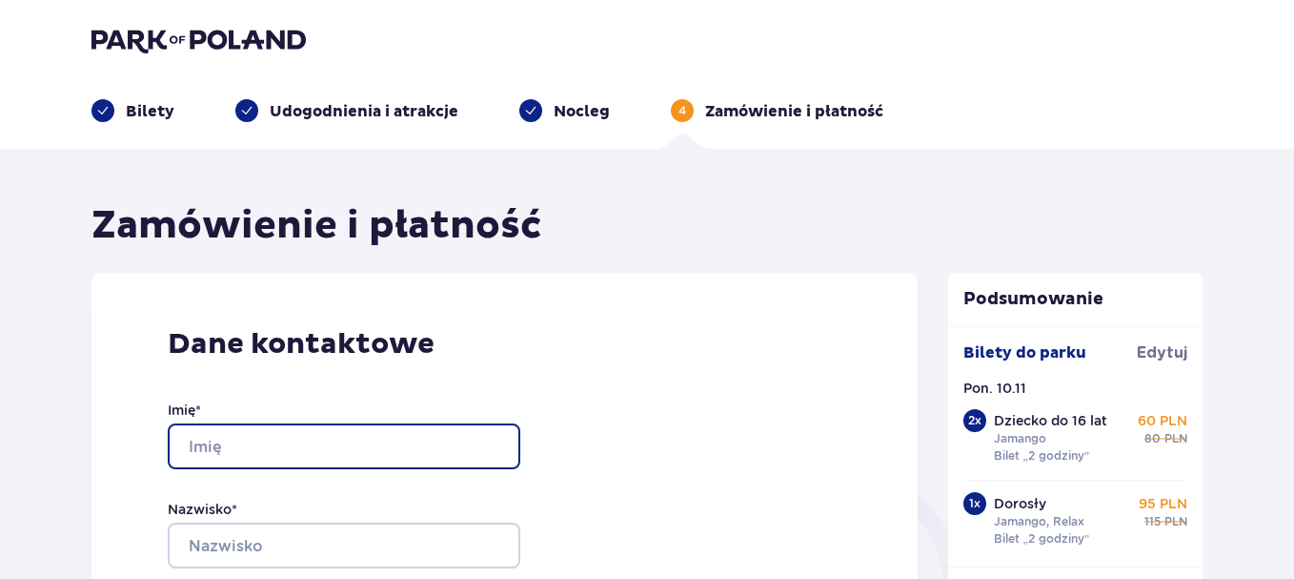
click at [421, 438] on input "Imię *" at bounding box center [344, 446] width 353 height 46
type input "Anna"
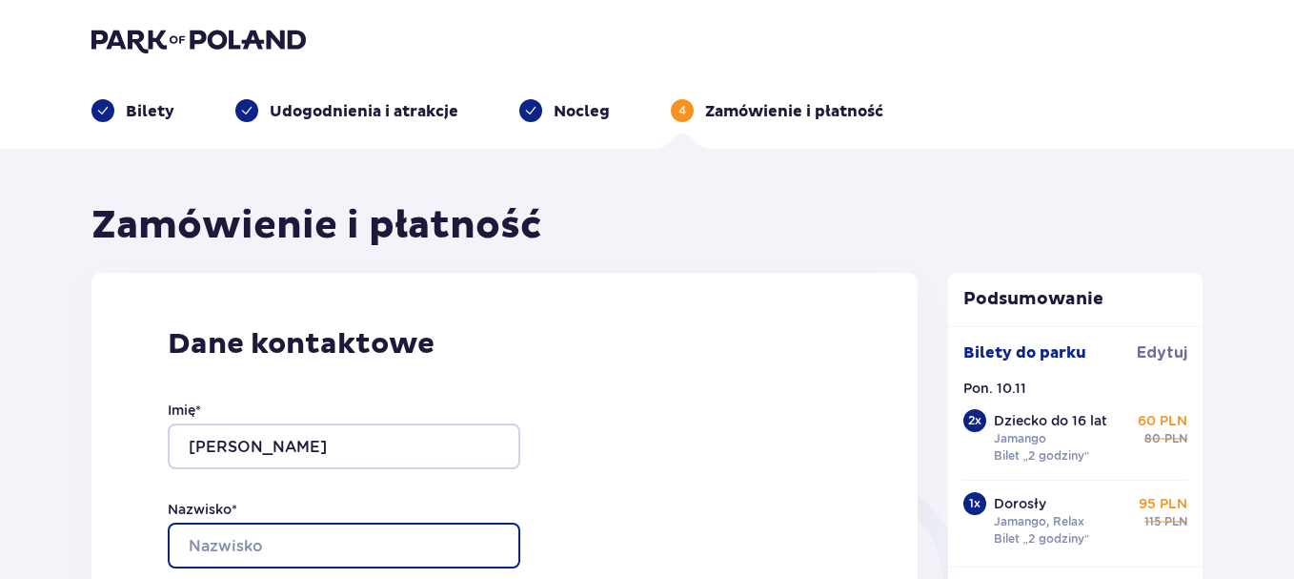
type input "Szymanowska"
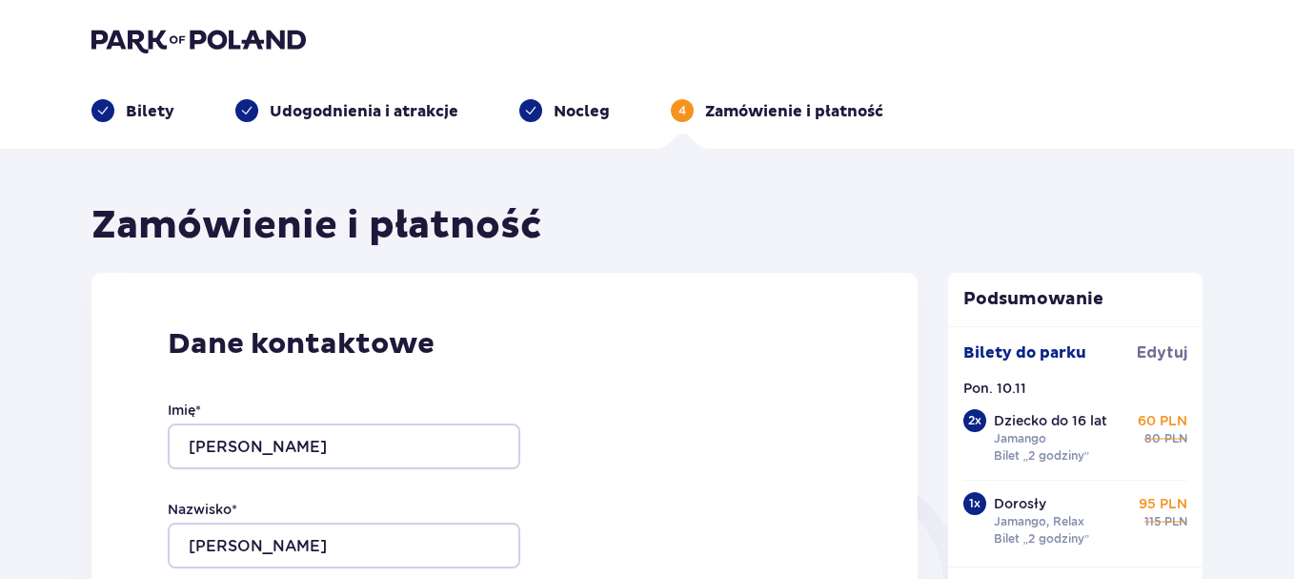
type input "[PERSON_NAME][EMAIL_ADDRESS][DOMAIN_NAME]"
type input "502735197"
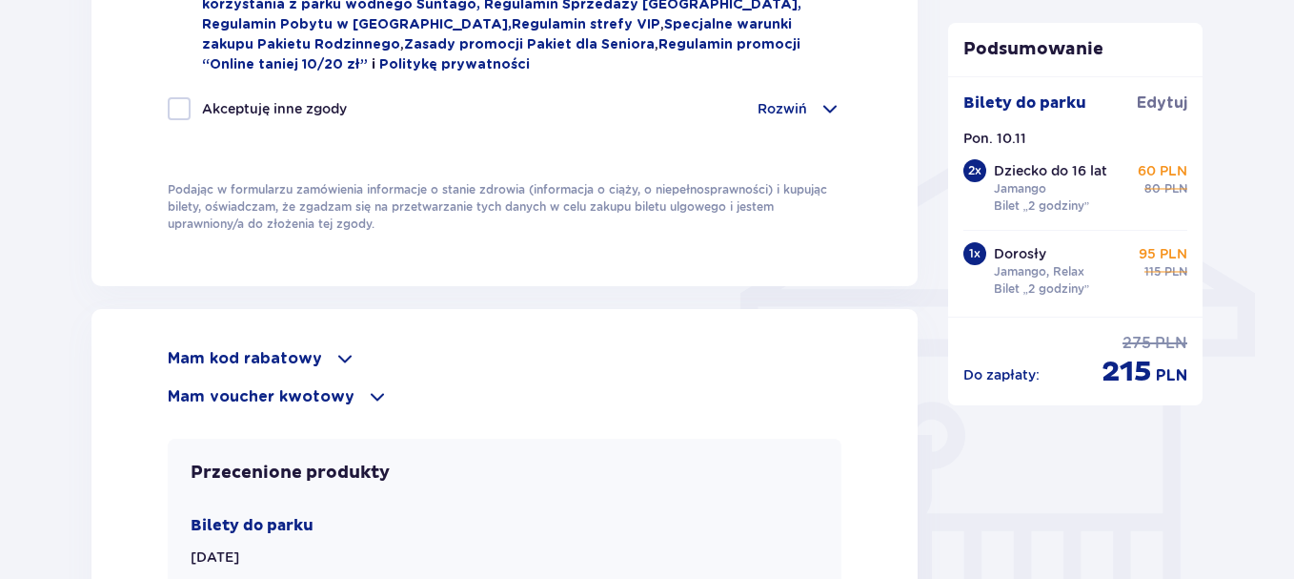
scroll to position [1415, 0]
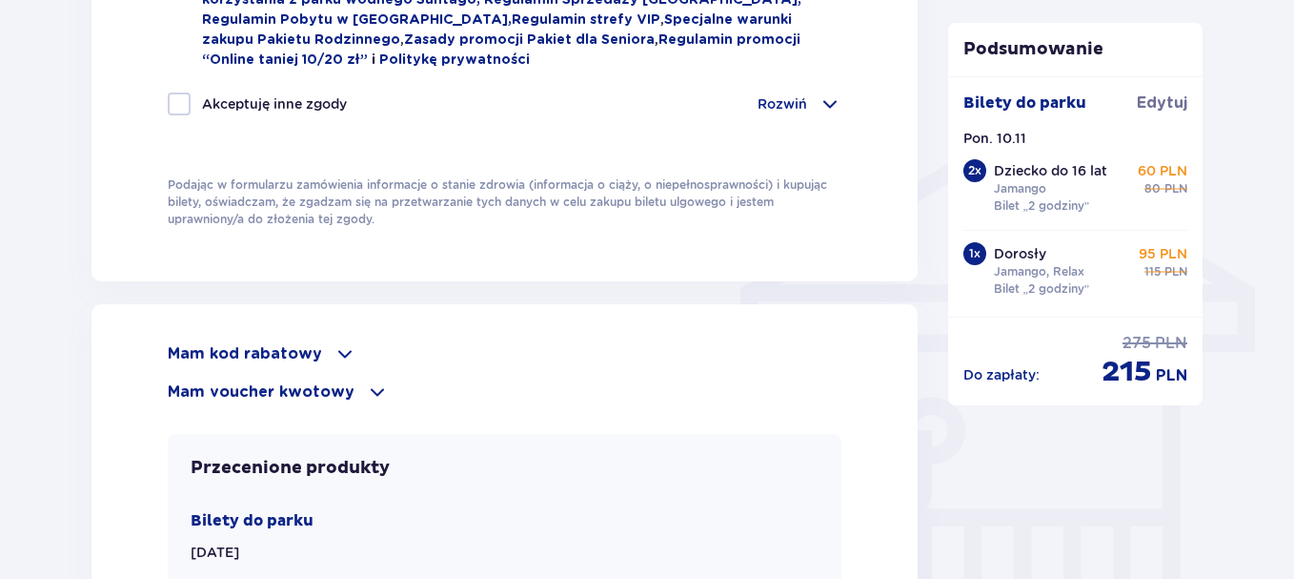
click at [334, 354] on span at bounding box center [345, 353] width 23 height 23
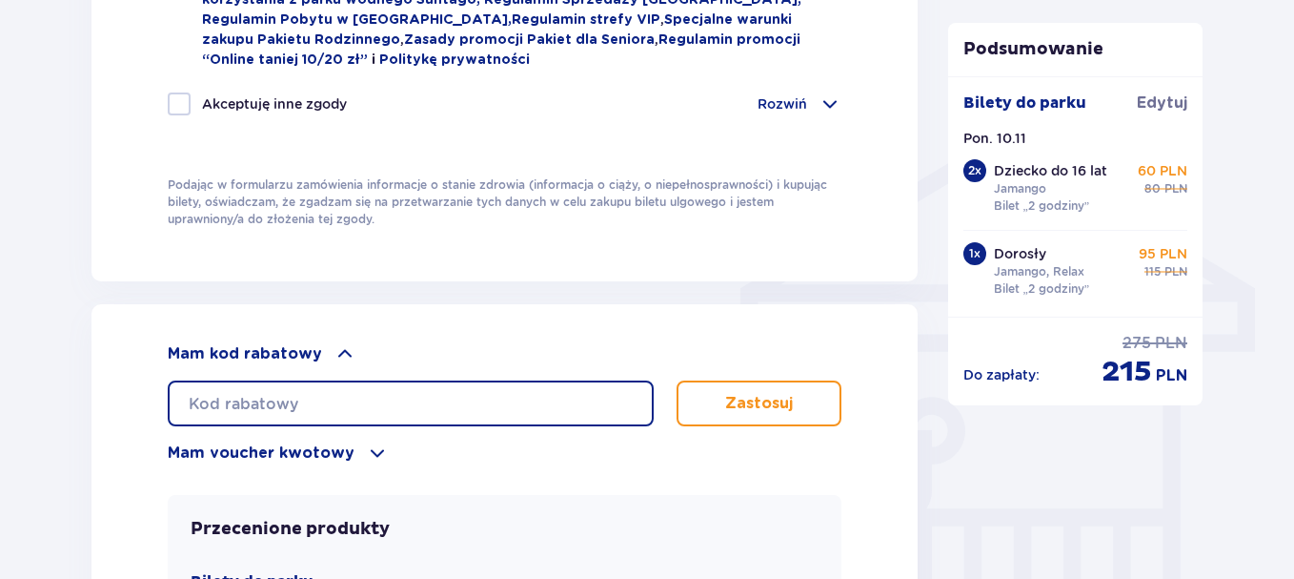
click at [329, 394] on input "text" at bounding box center [411, 403] width 486 height 46
type input "AVSRGTNVYKUTS"
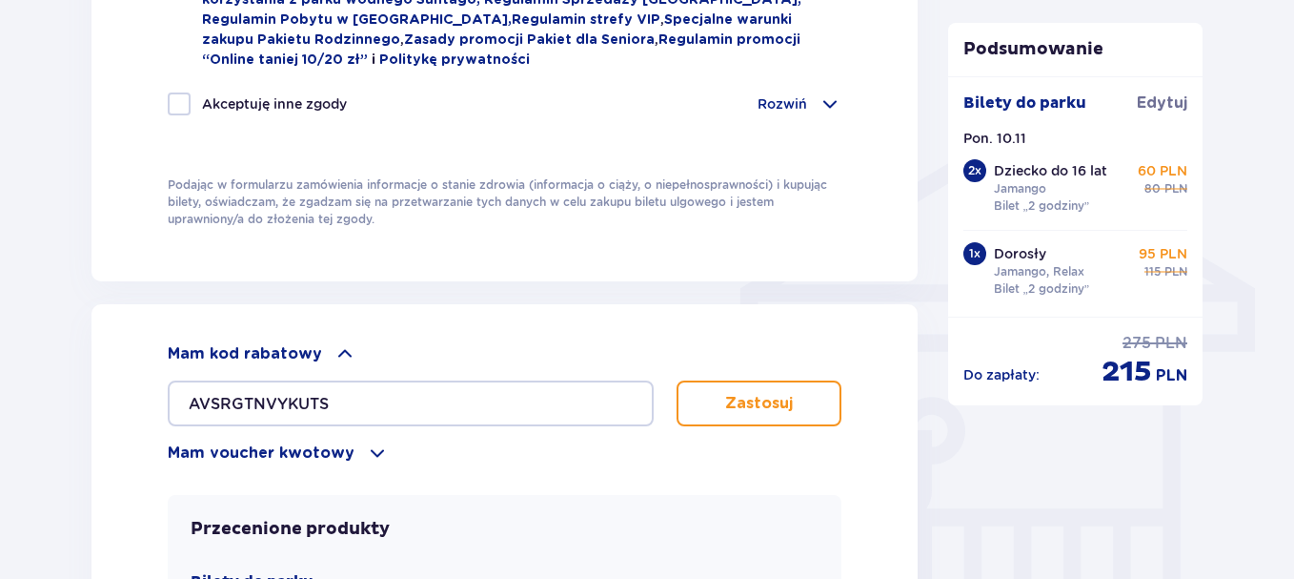
click at [795, 406] on button "Zastosuj" at bounding box center [759, 403] width 165 height 46
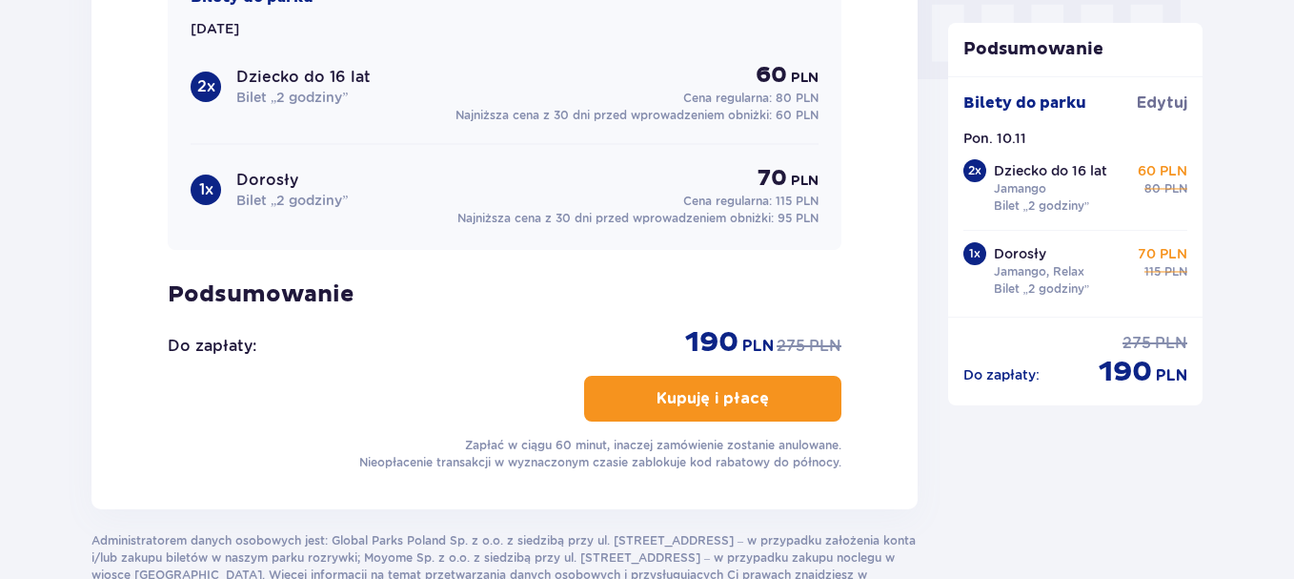
scroll to position [1963, 0]
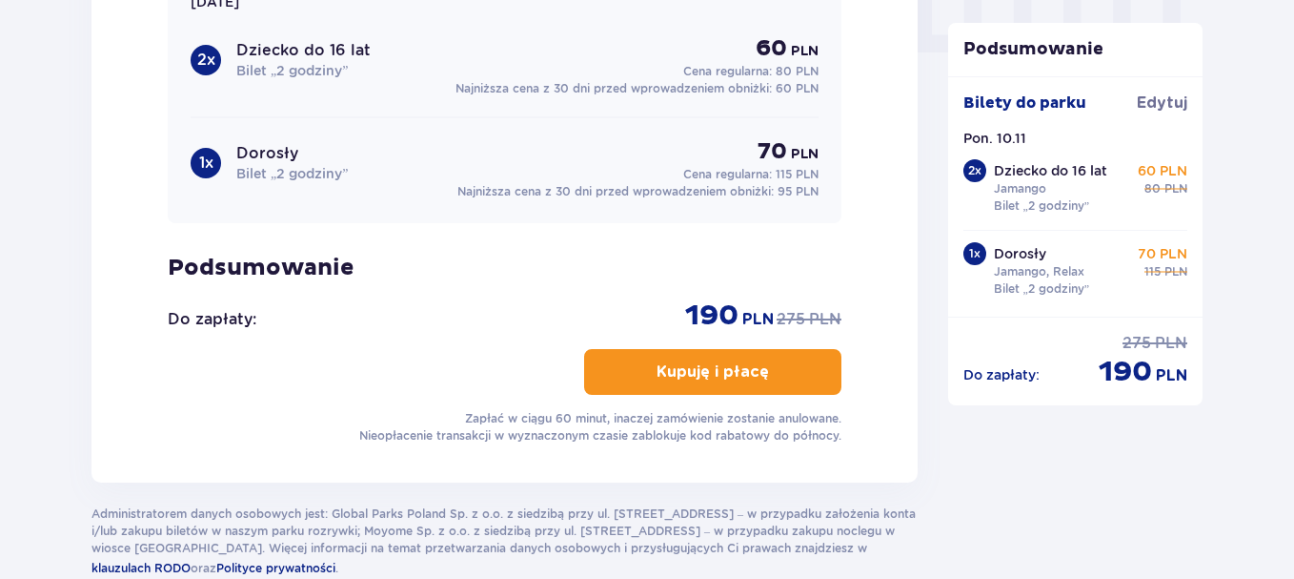
click at [745, 377] on p "Kupuję i płacę" at bounding box center [713, 371] width 112 height 21
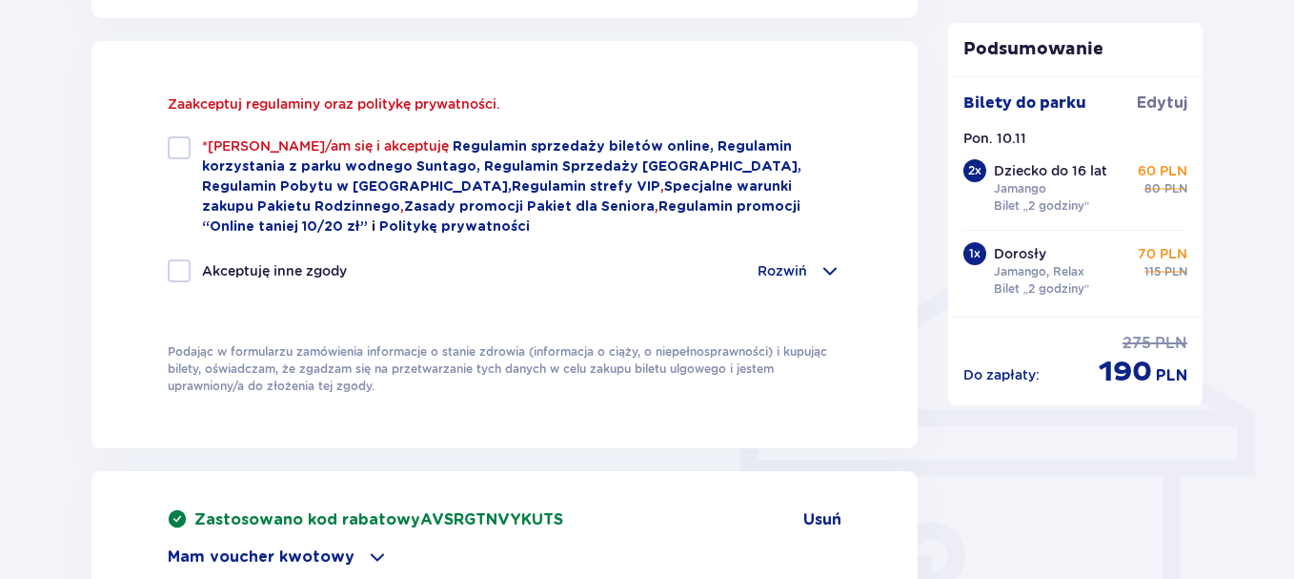
scroll to position [1289, 0]
click at [178, 153] on div at bounding box center [179, 148] width 23 height 23
checkbox input "true"
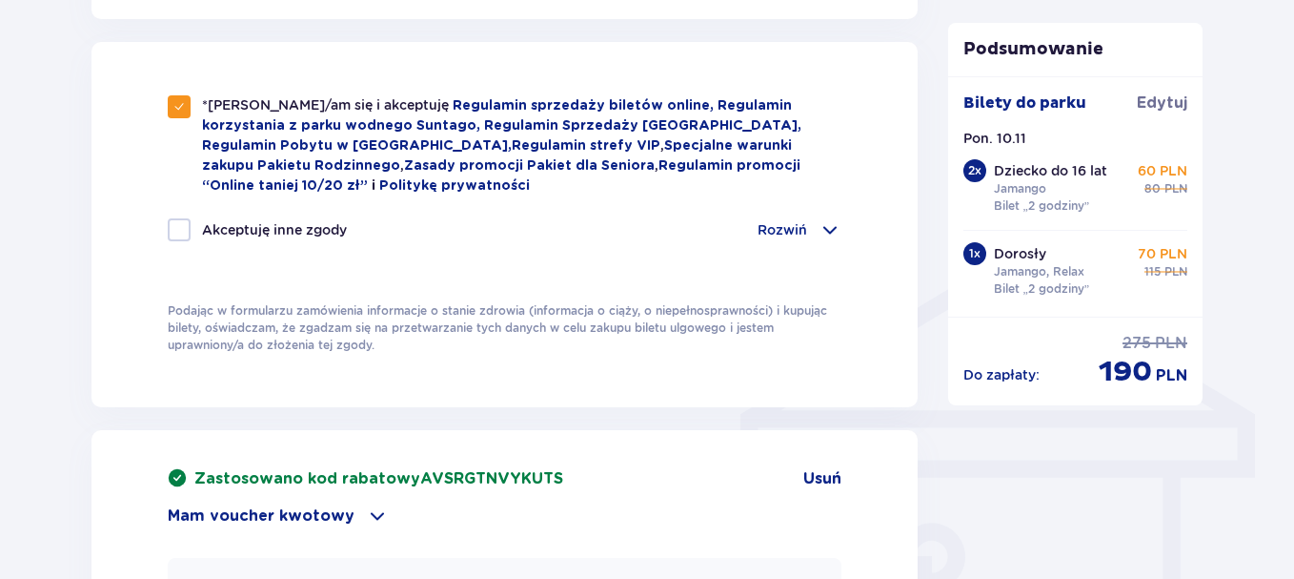
click at [175, 221] on div at bounding box center [179, 229] width 23 height 23
checkbox input "true"
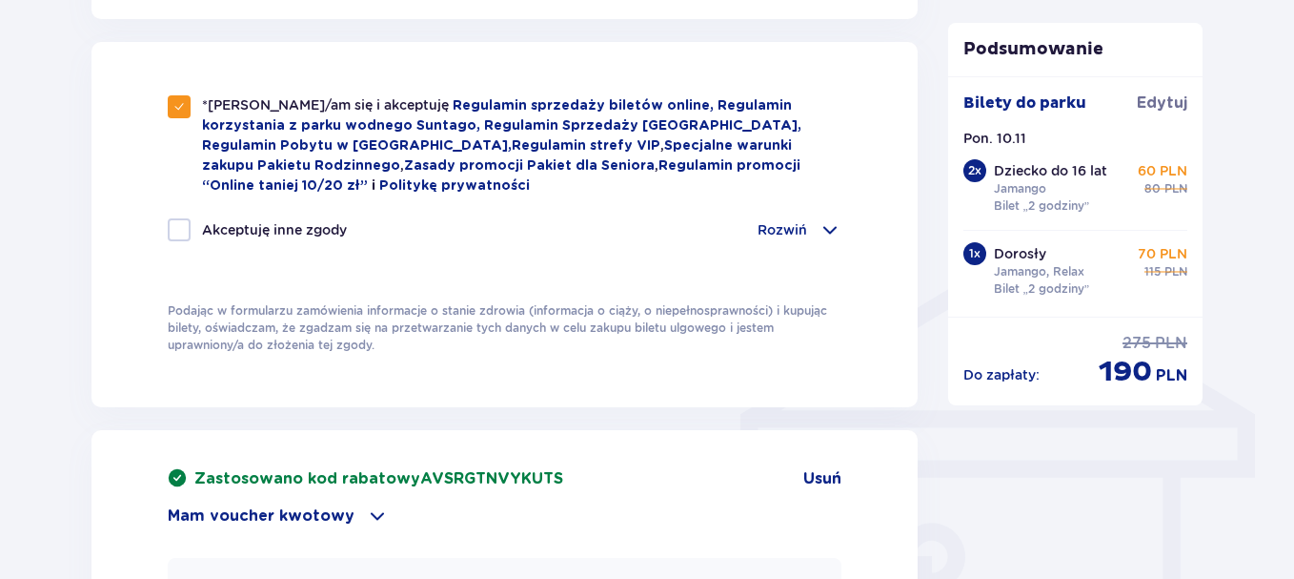
checkbox input "true"
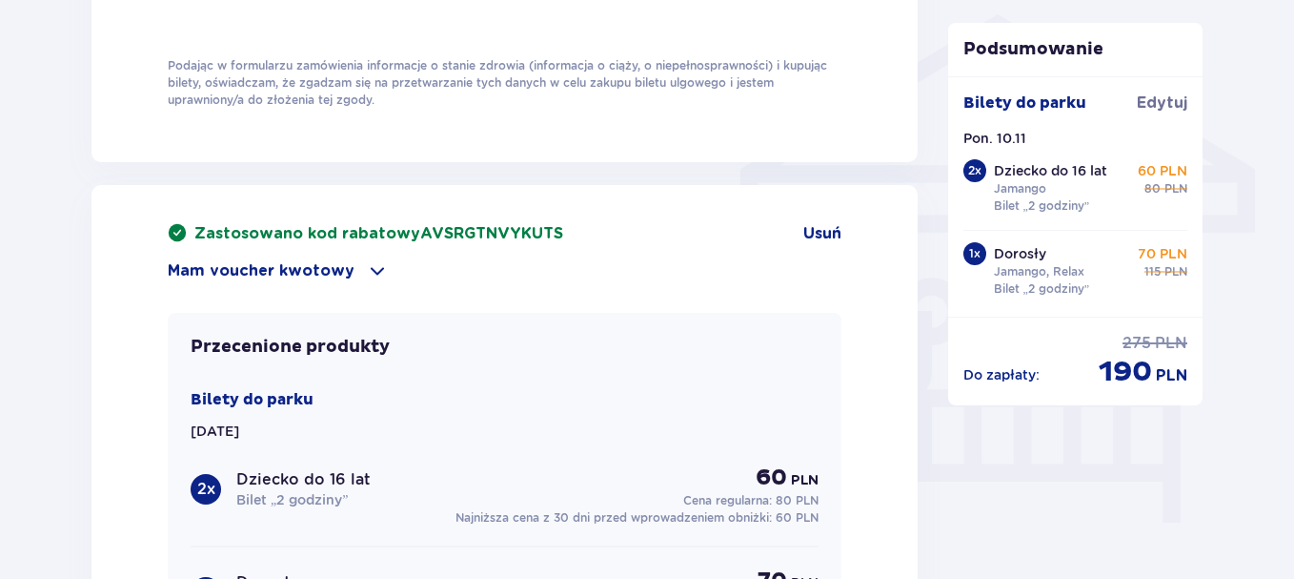
scroll to position [1940, 0]
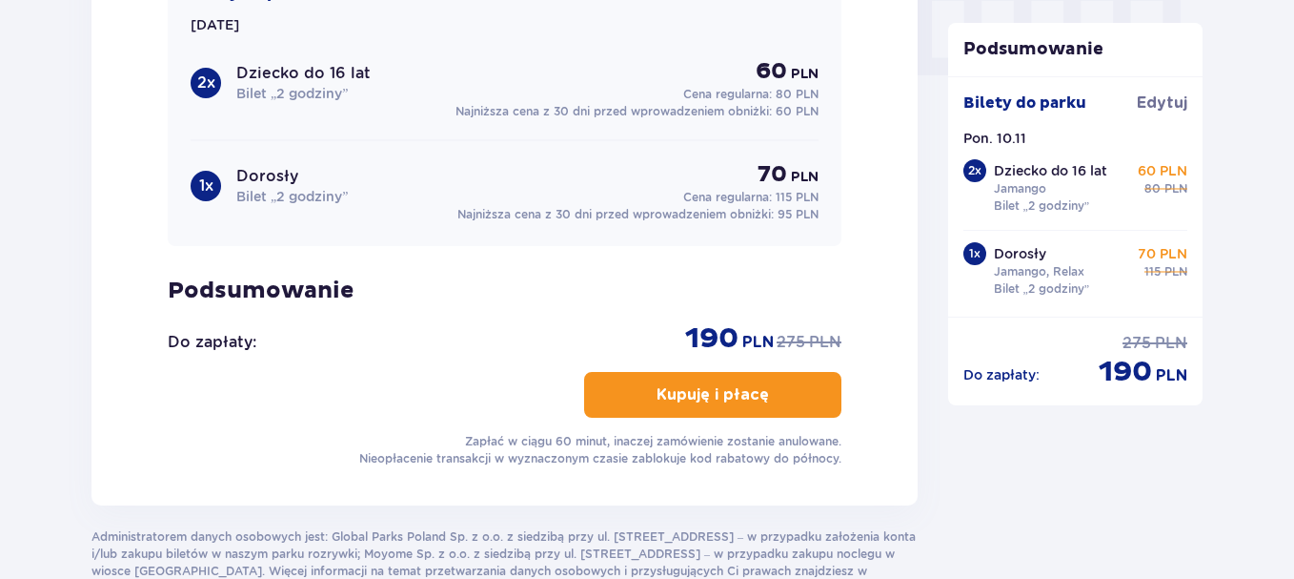
click at [789, 402] on button "Kupuję i płacę" at bounding box center [712, 395] width 257 height 46
